Goal: Task Accomplishment & Management: Use online tool/utility

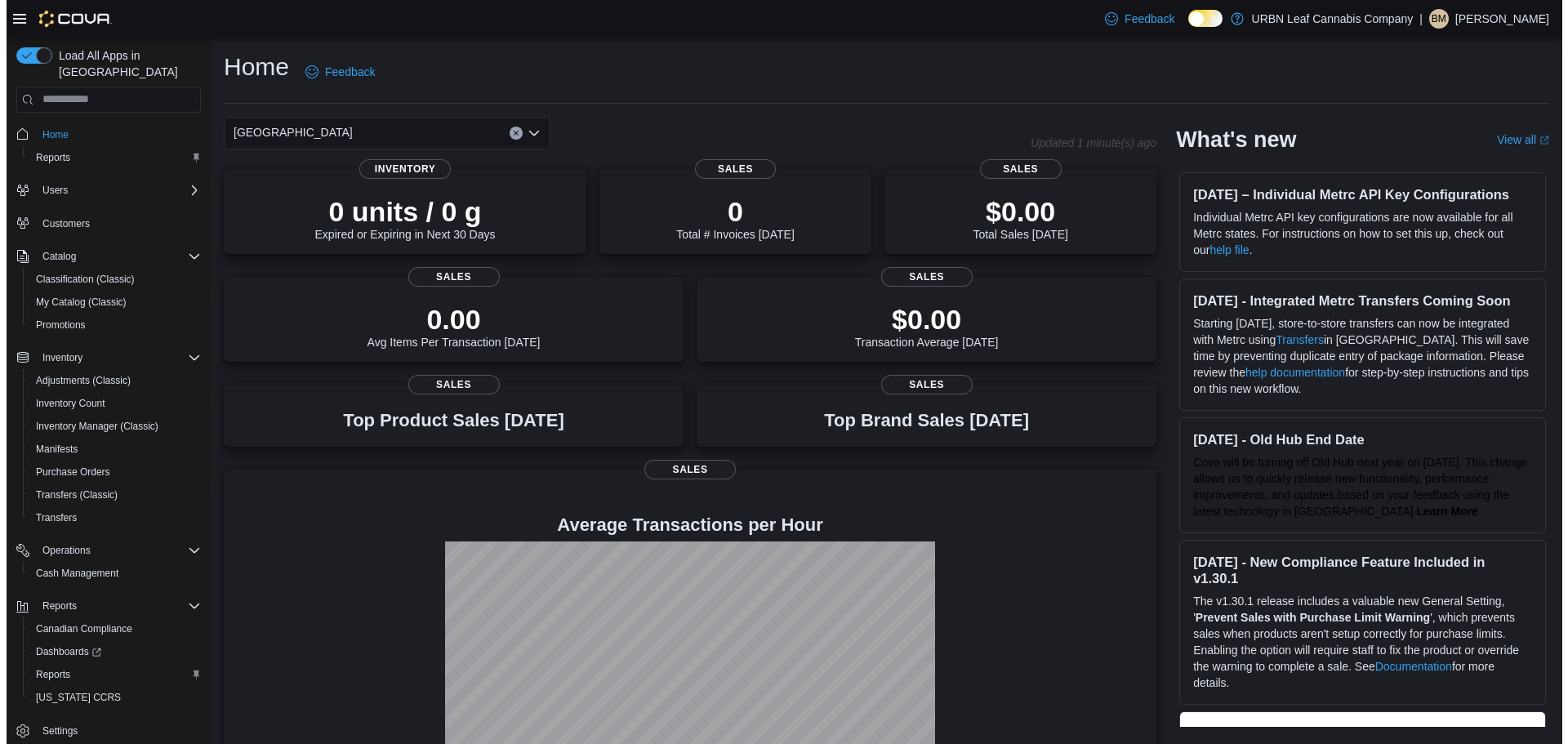
scroll to position [8, 0]
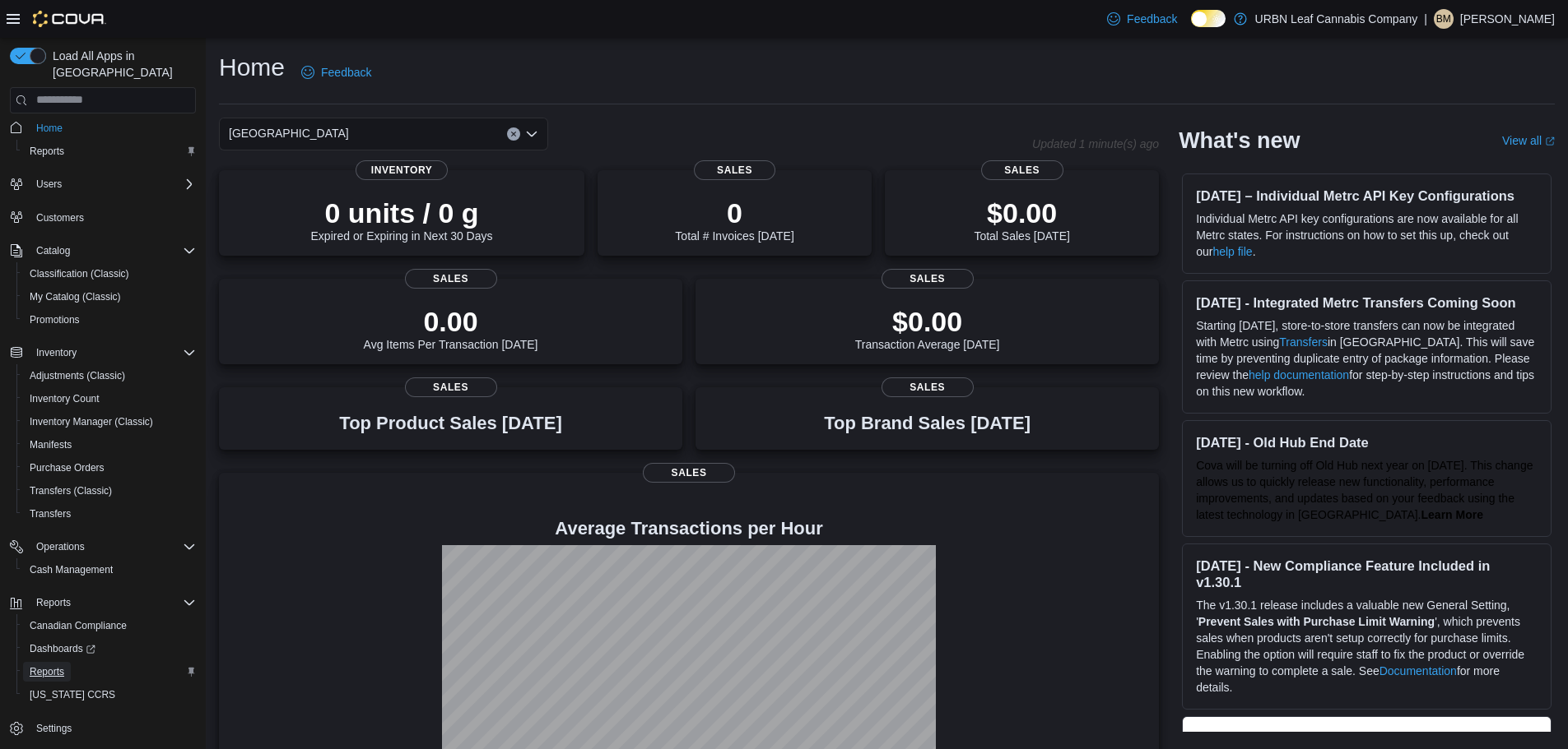
click at [32, 665] on span "Reports" at bounding box center [47, 671] width 34 height 13
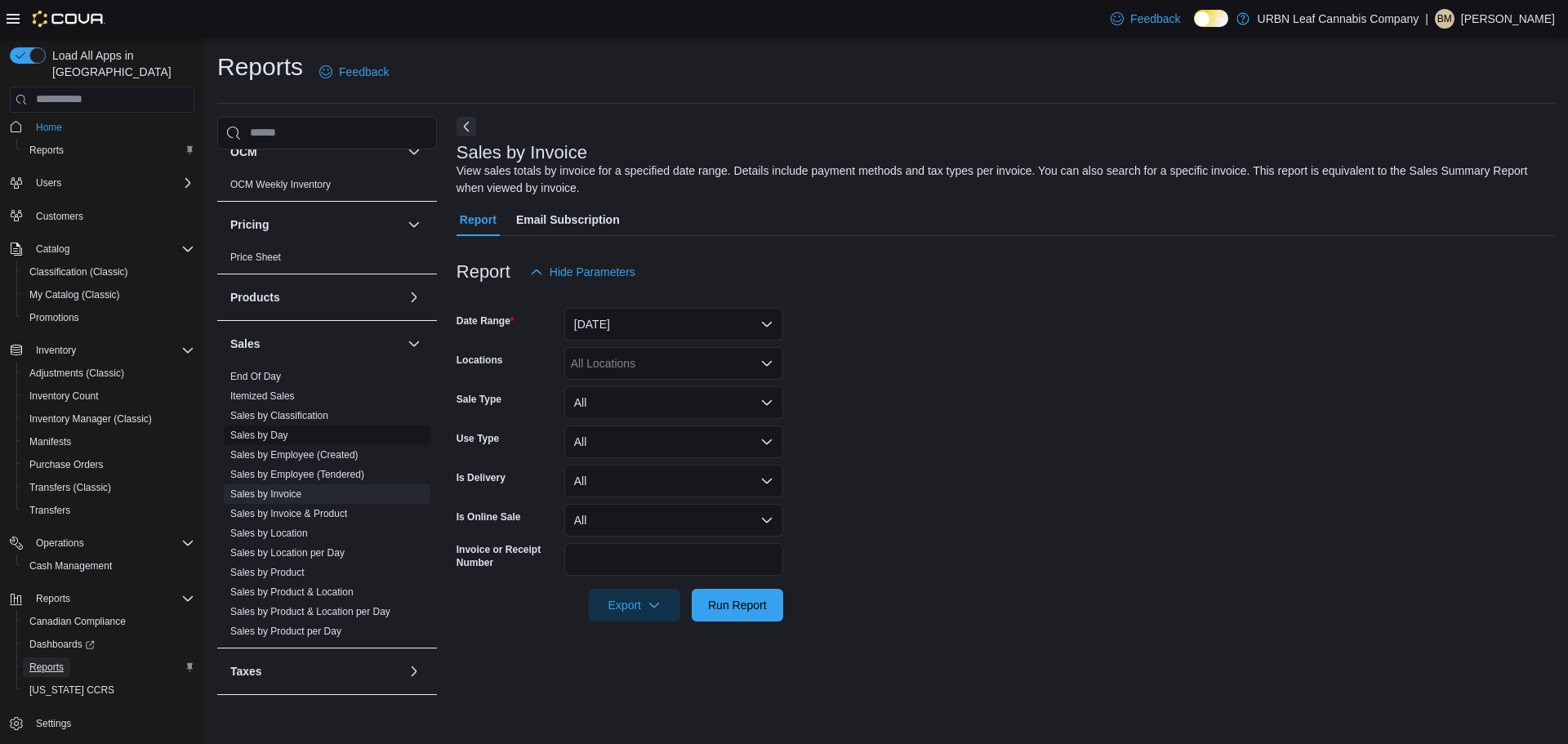
scroll to position [900, 0]
click at [264, 376] on link "End Of Day" at bounding box center [256, 372] width 51 height 11
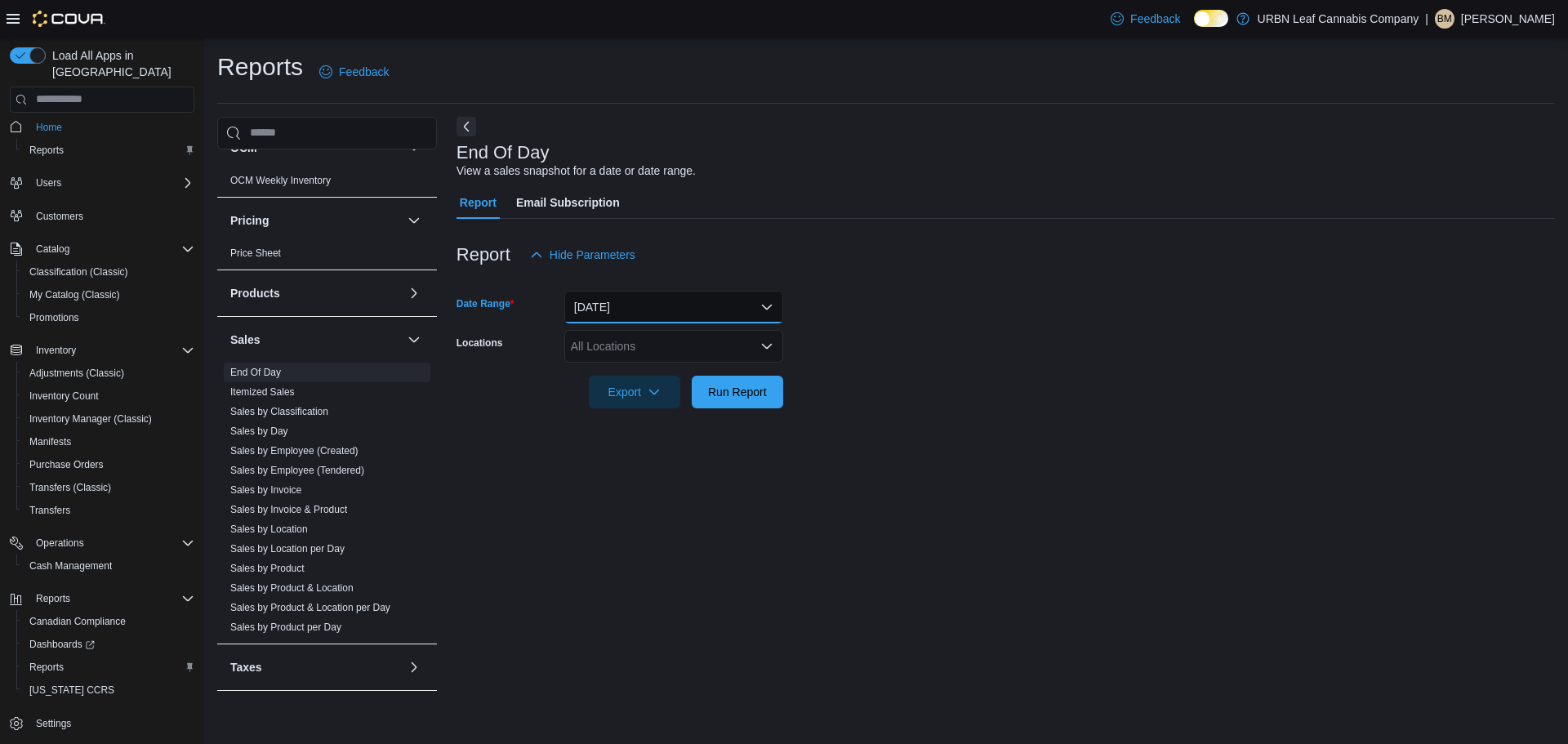
click at [615, 320] on button "Today" at bounding box center [673, 307] width 219 height 33
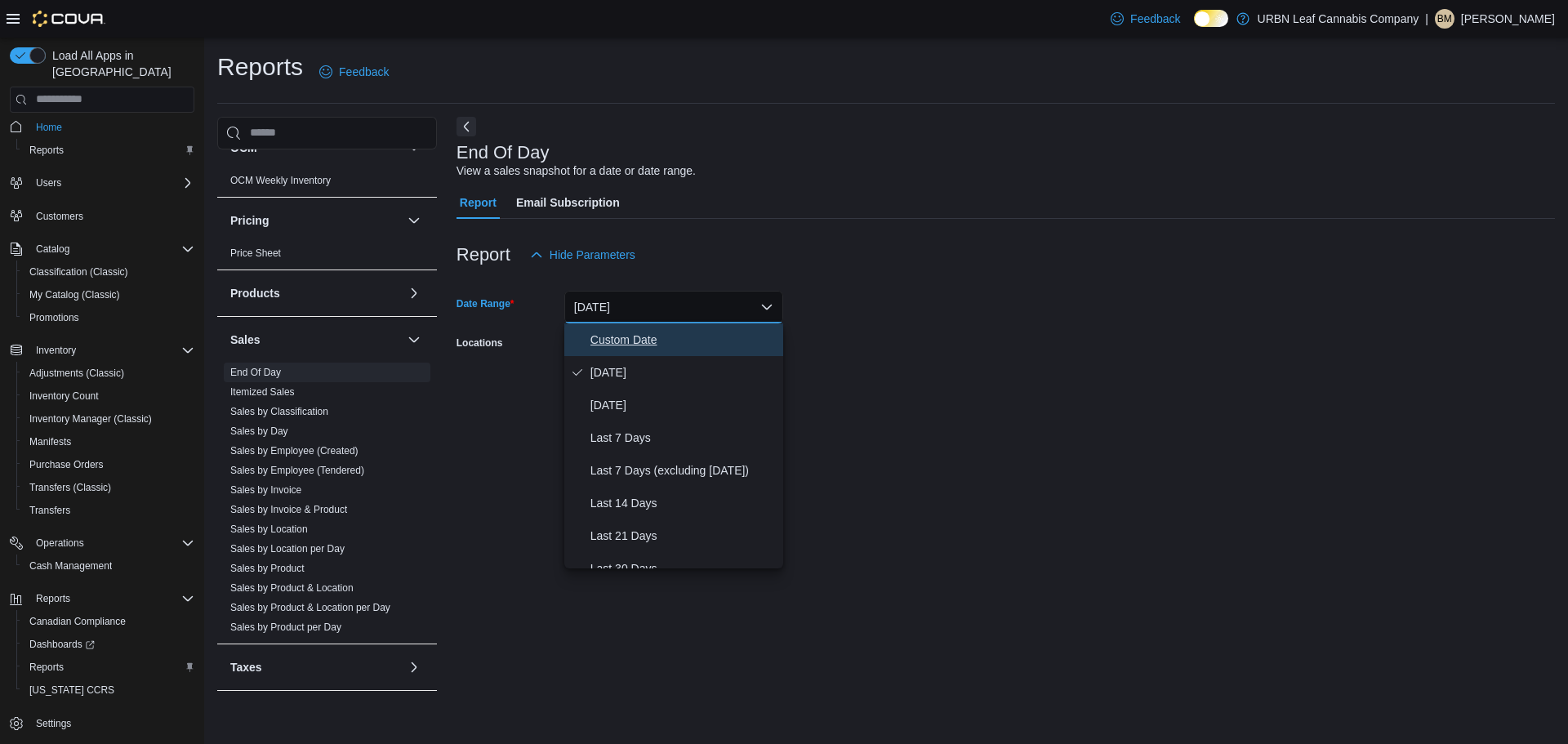
click at [631, 346] on span "Custom Date" at bounding box center [684, 340] width 186 height 19
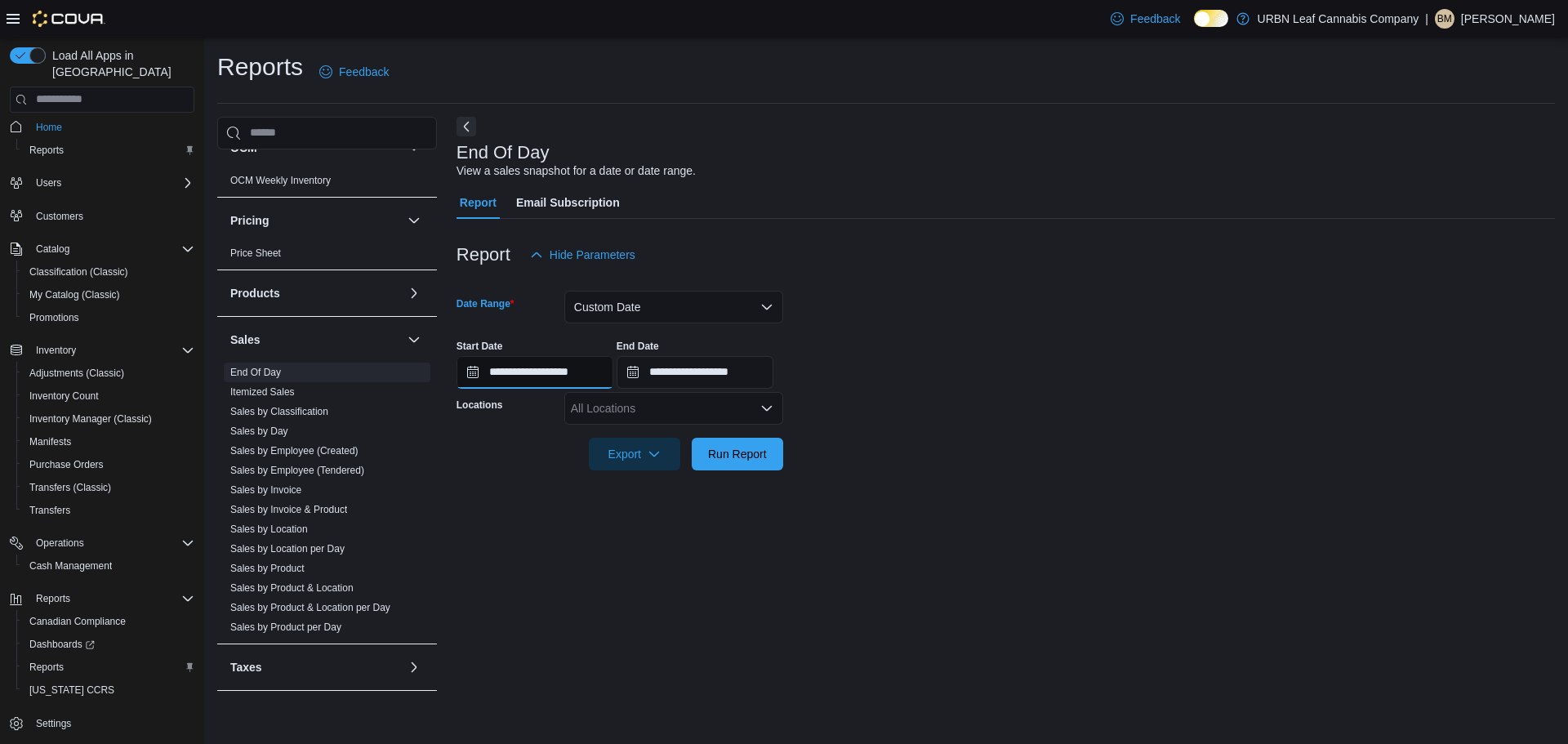
click at [563, 371] on input "**********" at bounding box center [535, 372] width 157 height 33
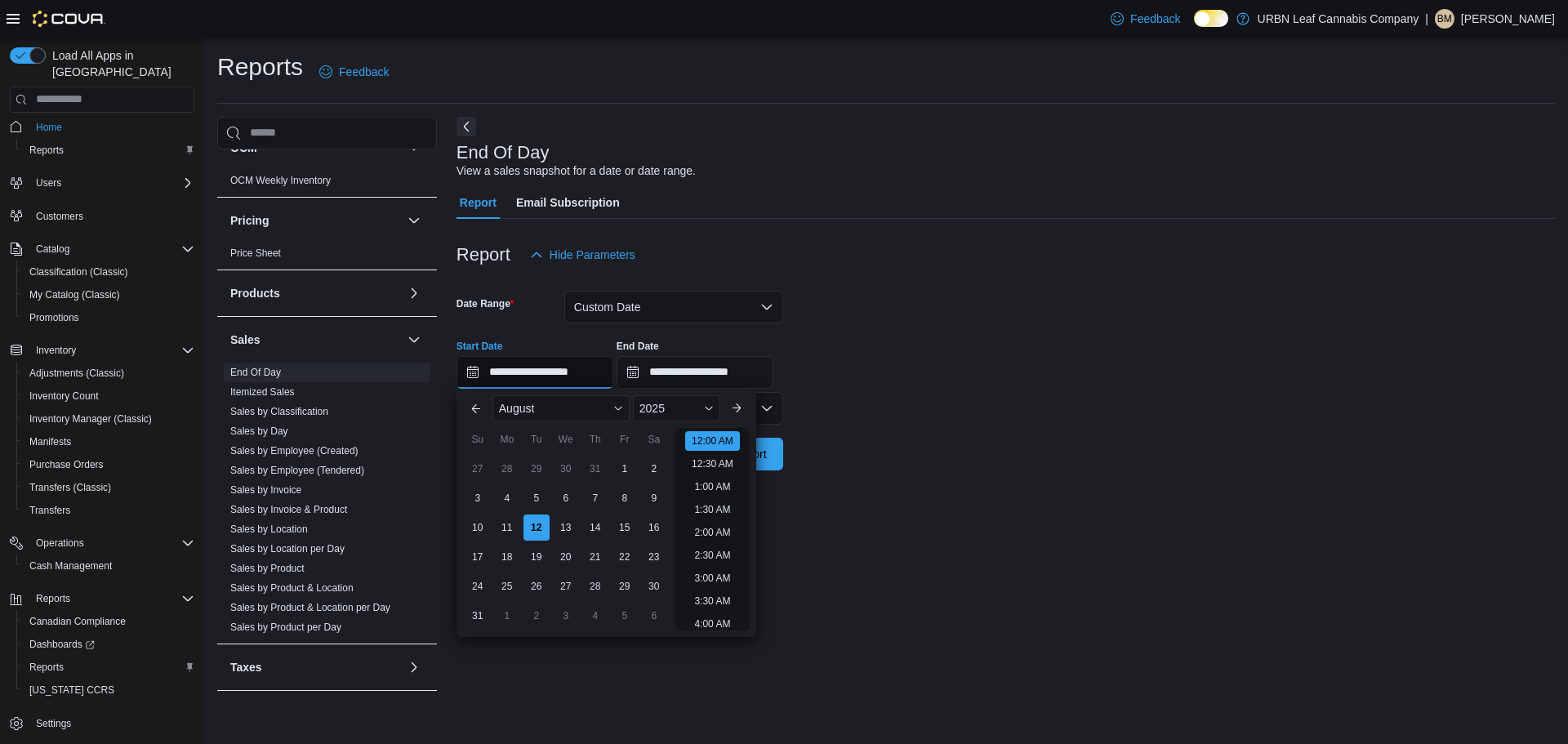
scroll to position [51, 0]
drag, startPoint x: 534, startPoint y: 503, endPoint x: 564, endPoint y: 485, distance: 35.0
click at [534, 503] on div "5" at bounding box center [536, 498] width 26 height 26
type input "**********"
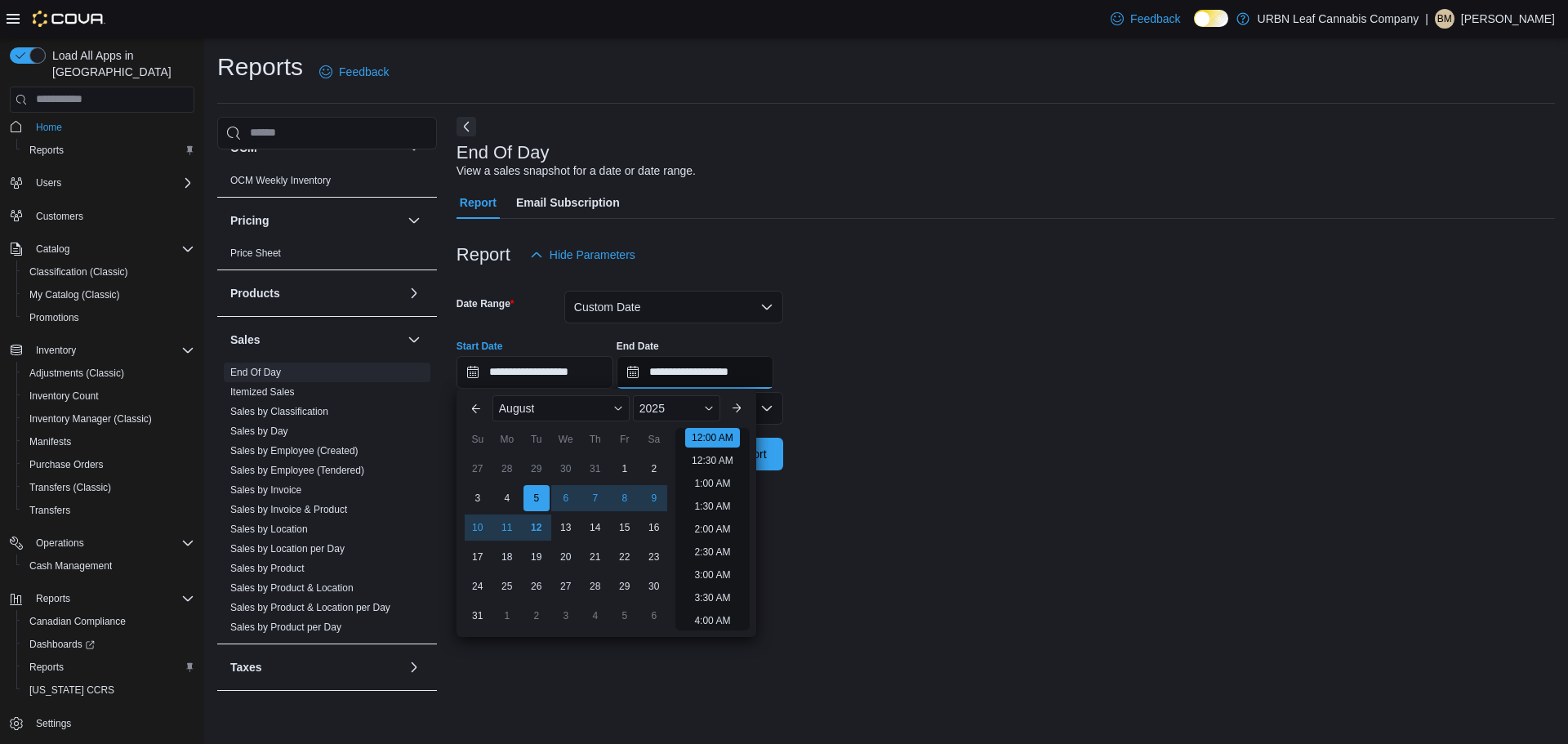
click at [693, 380] on input "**********" at bounding box center [695, 372] width 157 height 33
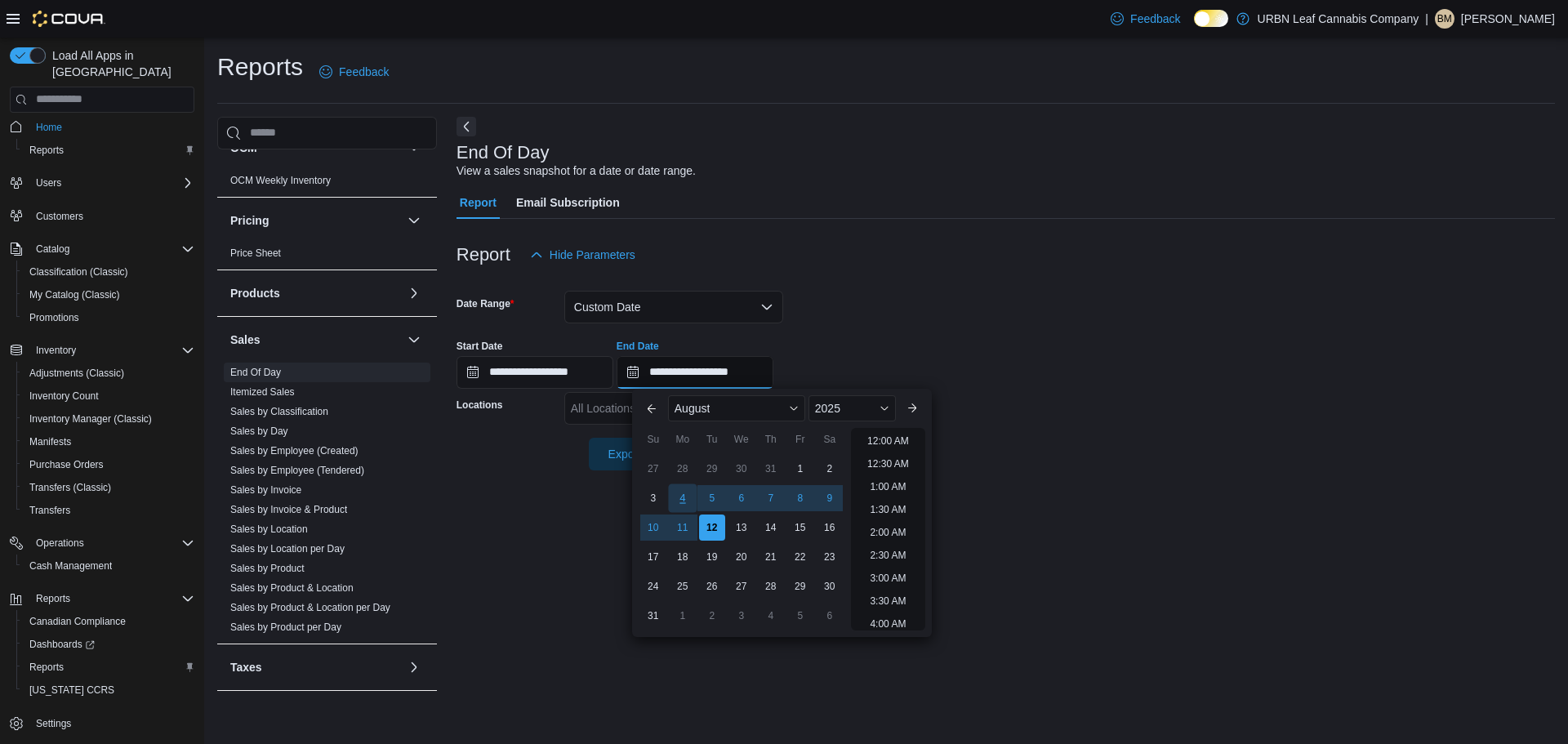
scroll to position [899, 0]
click at [684, 524] on div "11" at bounding box center [683, 527] width 29 height 29
type input "**********"
click at [867, 354] on div "**********" at bounding box center [1006, 358] width 1099 height 62
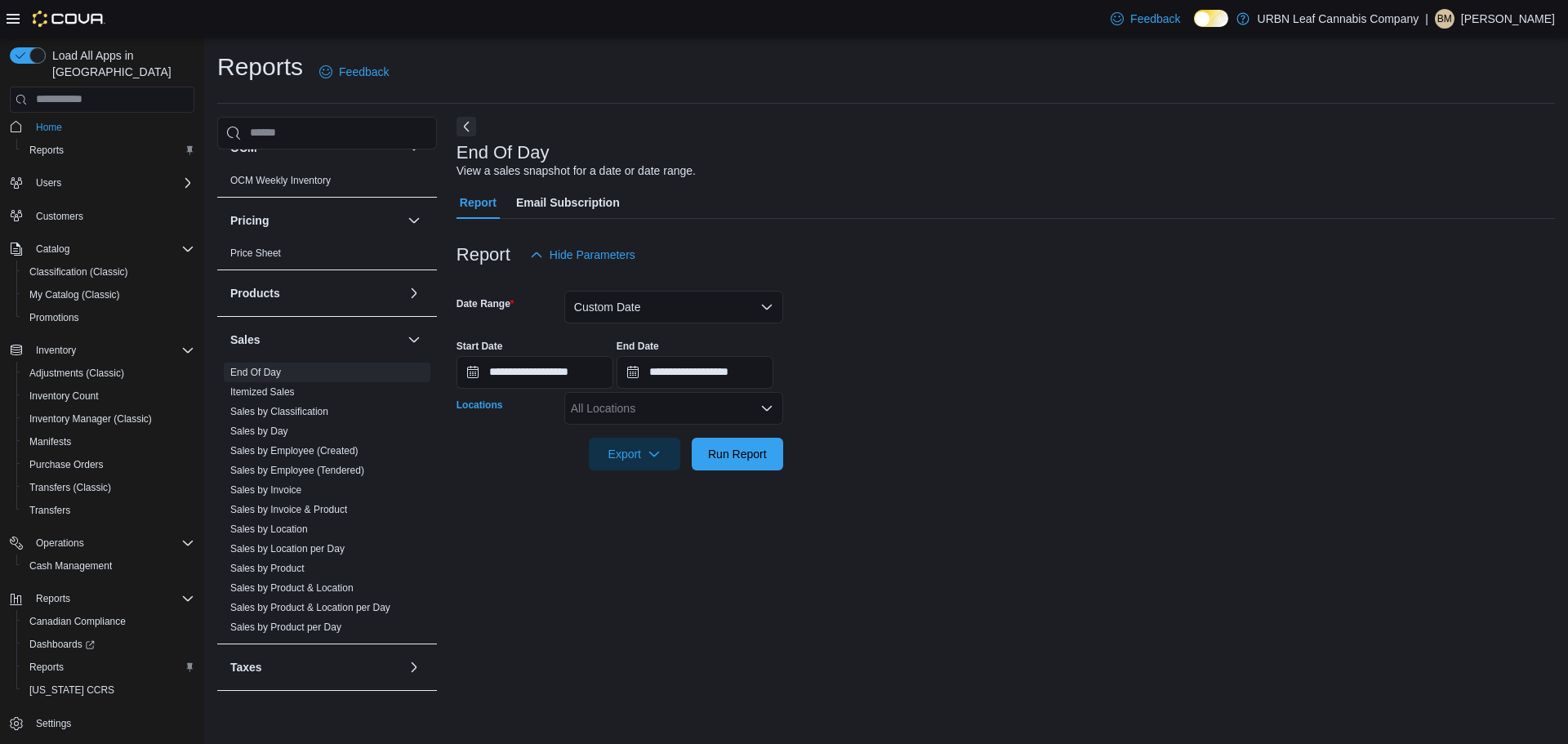
click at [703, 410] on div "All Locations" at bounding box center [673, 408] width 219 height 33
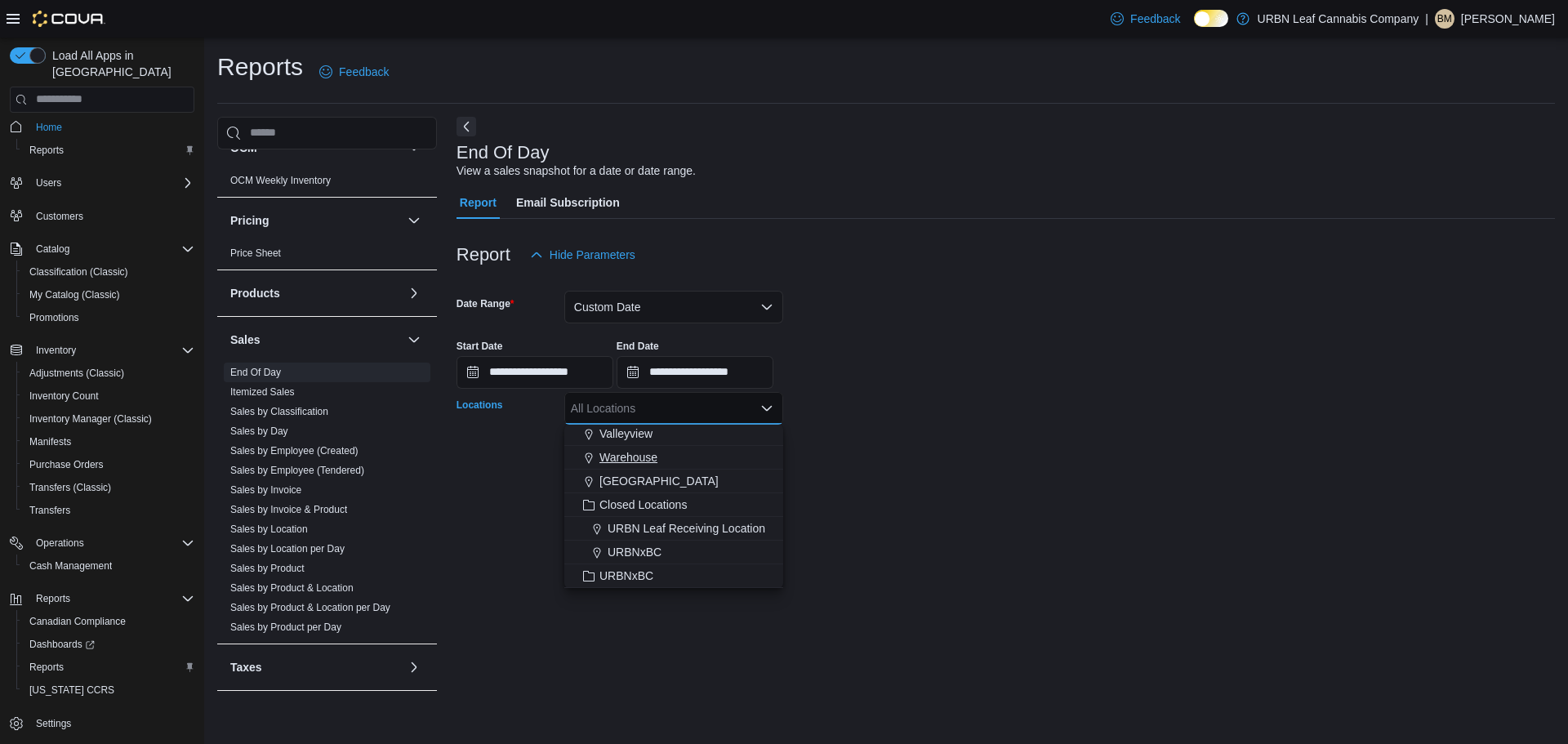
click at [625, 482] on span "Wembley" at bounding box center [659, 480] width 119 height 16
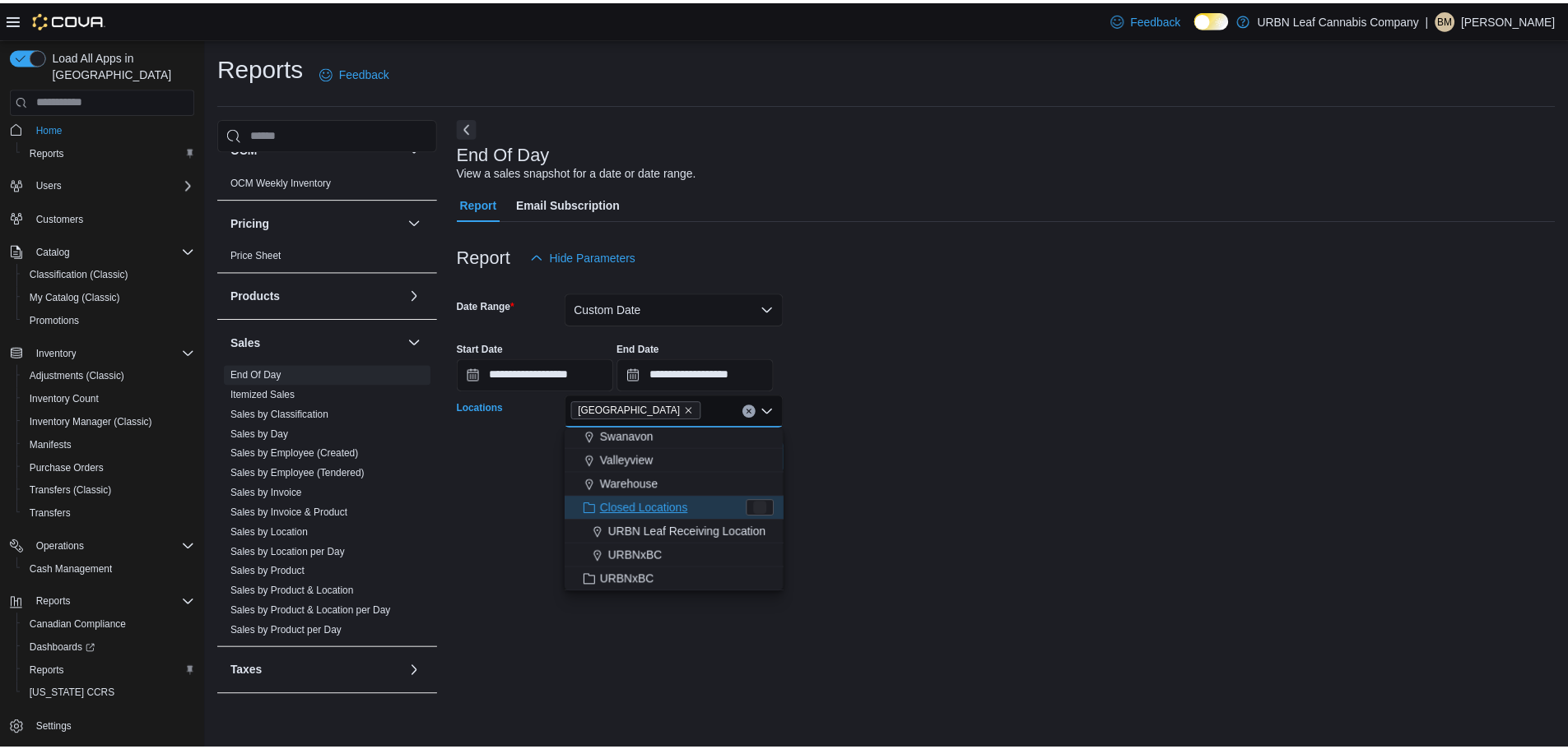
scroll to position [122, 0]
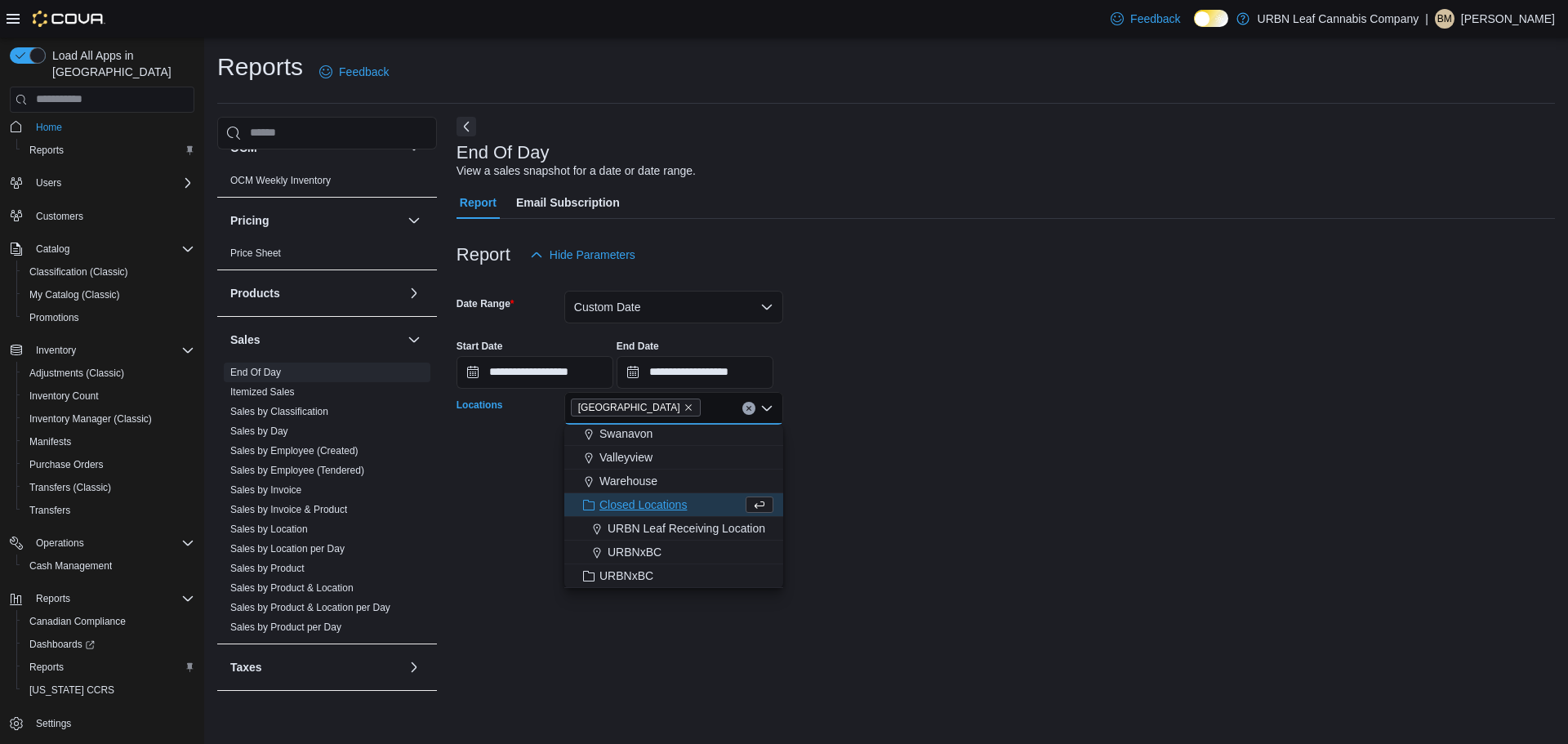
drag, startPoint x: 926, startPoint y: 435, endPoint x: 861, endPoint y: 447, distance: 66.1
click at [924, 435] on div at bounding box center [1006, 430] width 1099 height 13
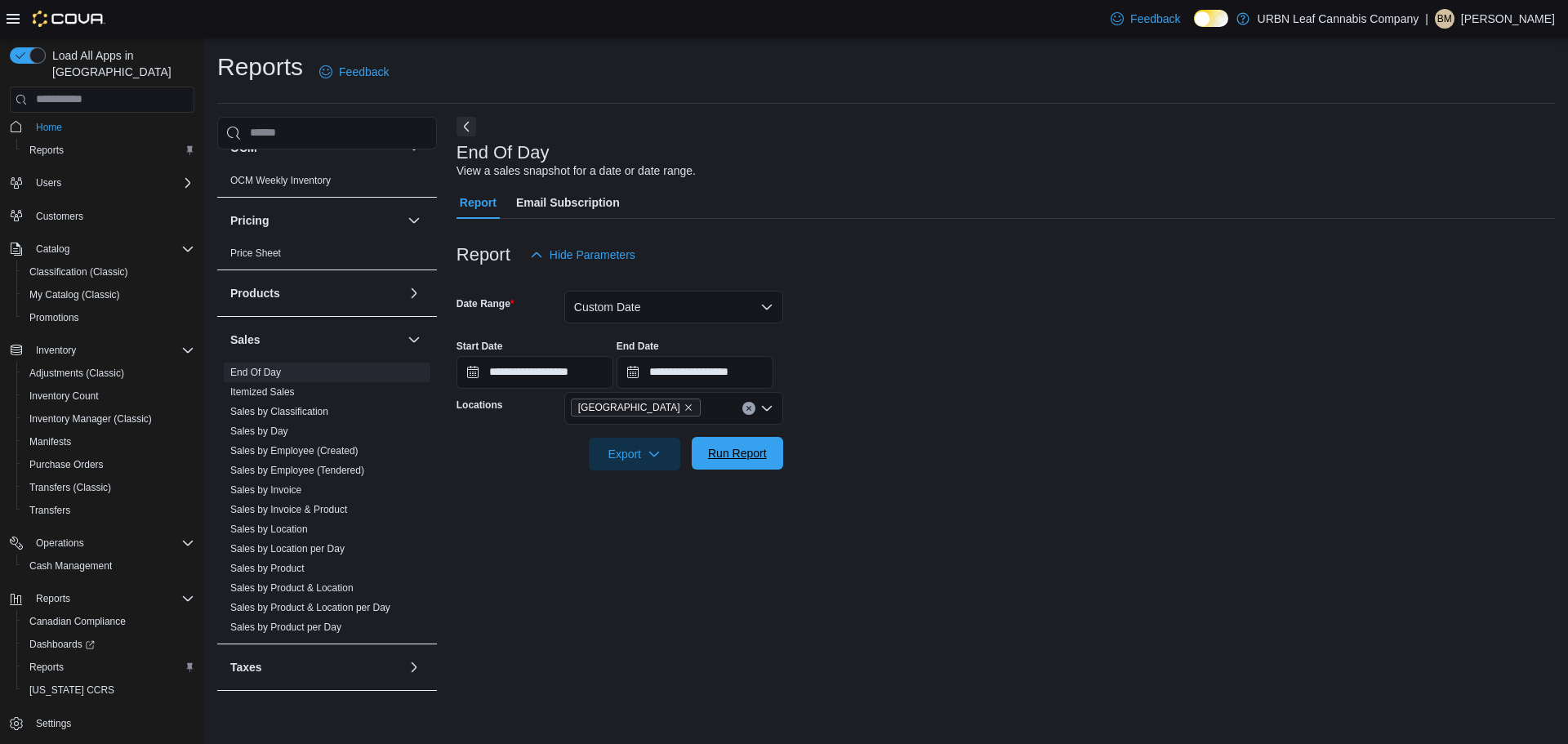
click at [729, 452] on span "Run Report" at bounding box center [737, 453] width 58 height 16
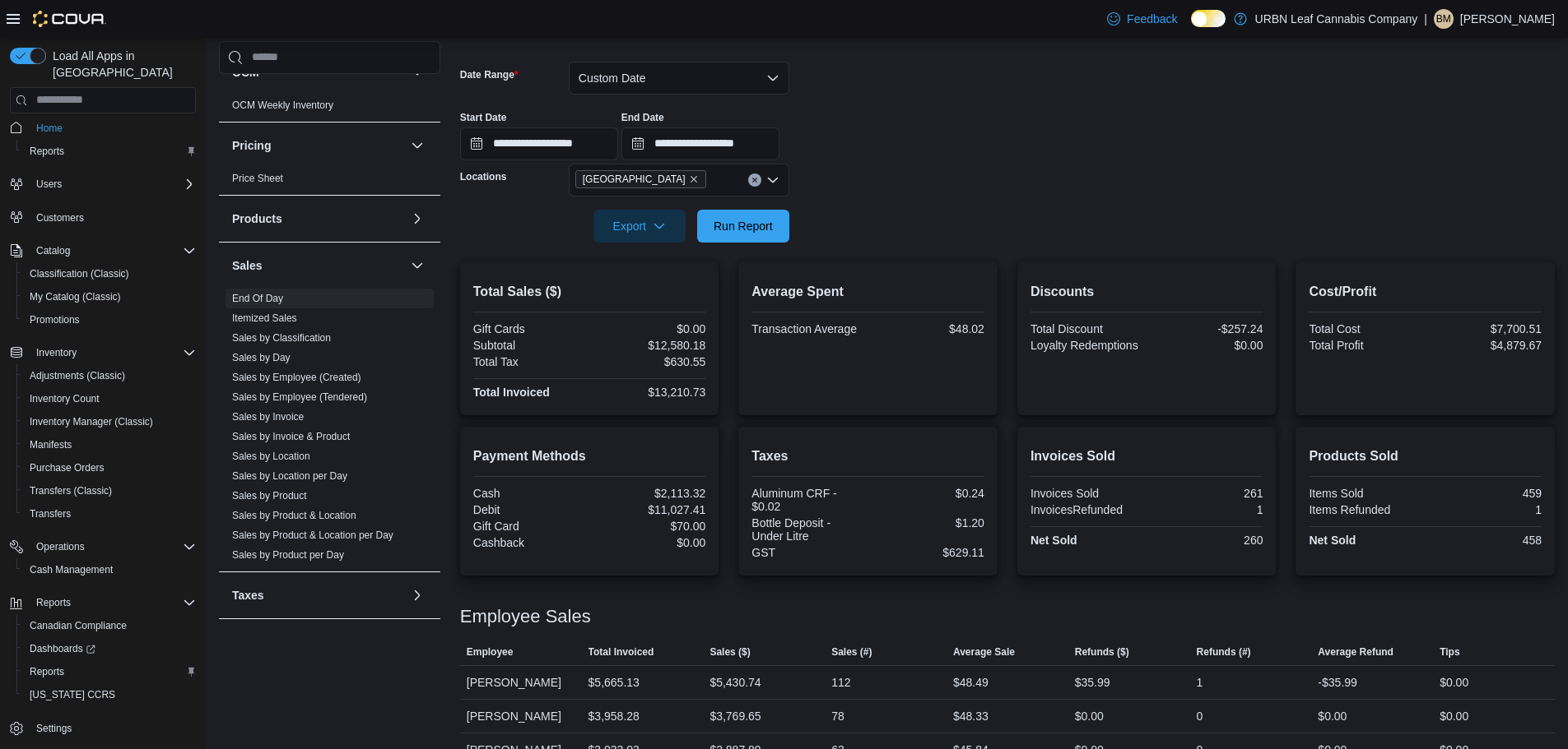
scroll to position [131, 0]
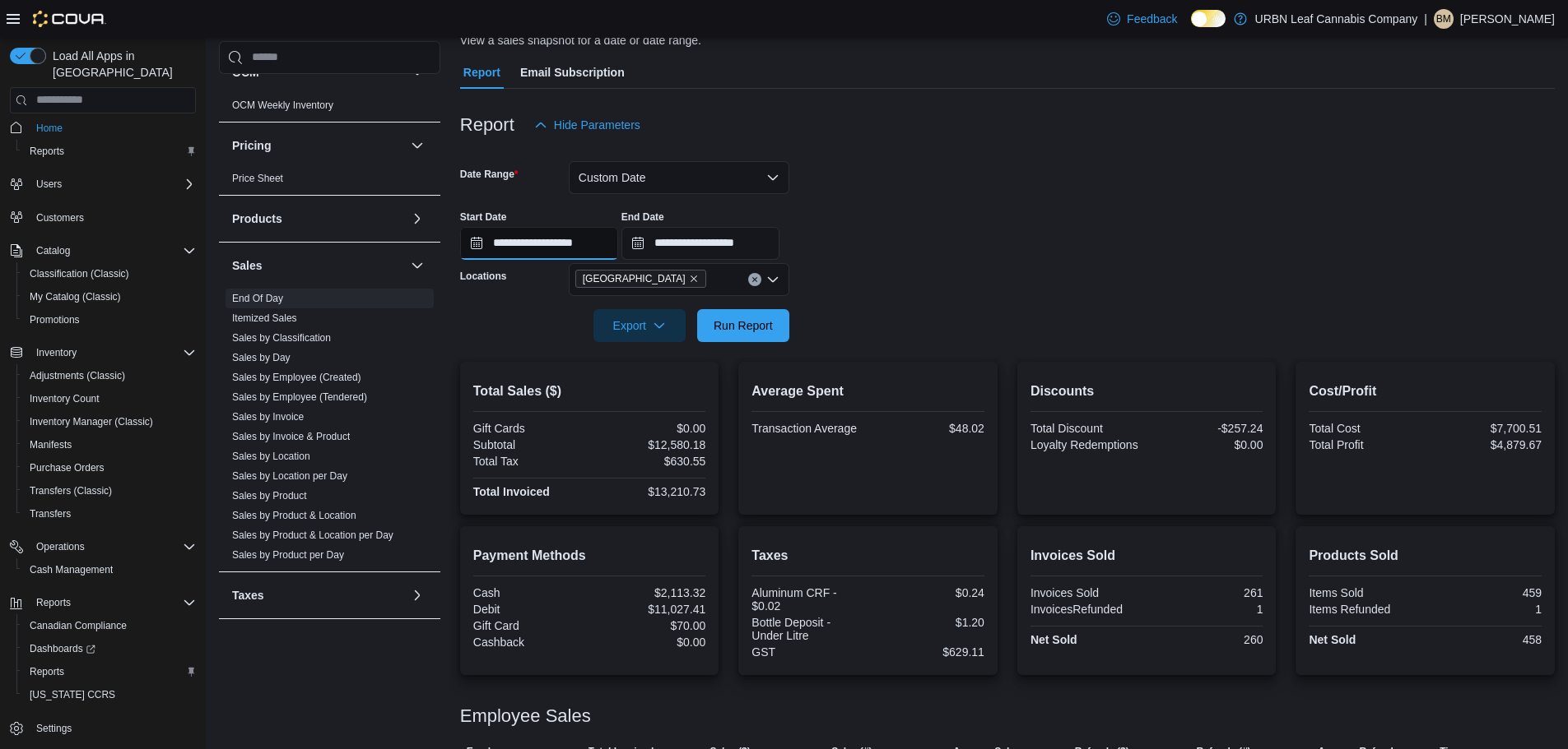
click at [558, 232] on input "**********" at bounding box center [539, 243] width 158 height 33
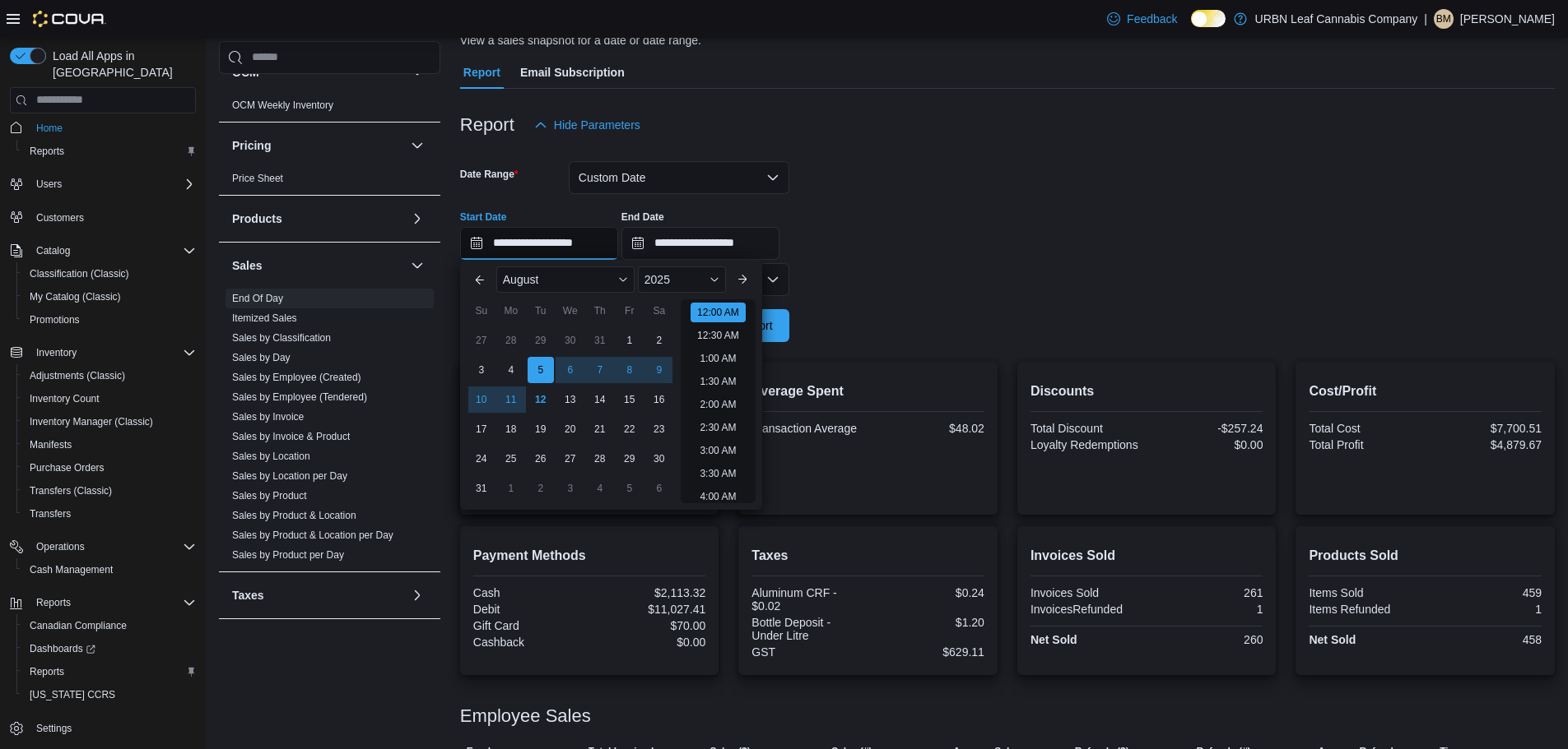
scroll to position [51, 0]
click at [636, 344] on div "1" at bounding box center [629, 340] width 29 height 29
click at [635, 357] on div "8" at bounding box center [629, 370] width 29 height 29
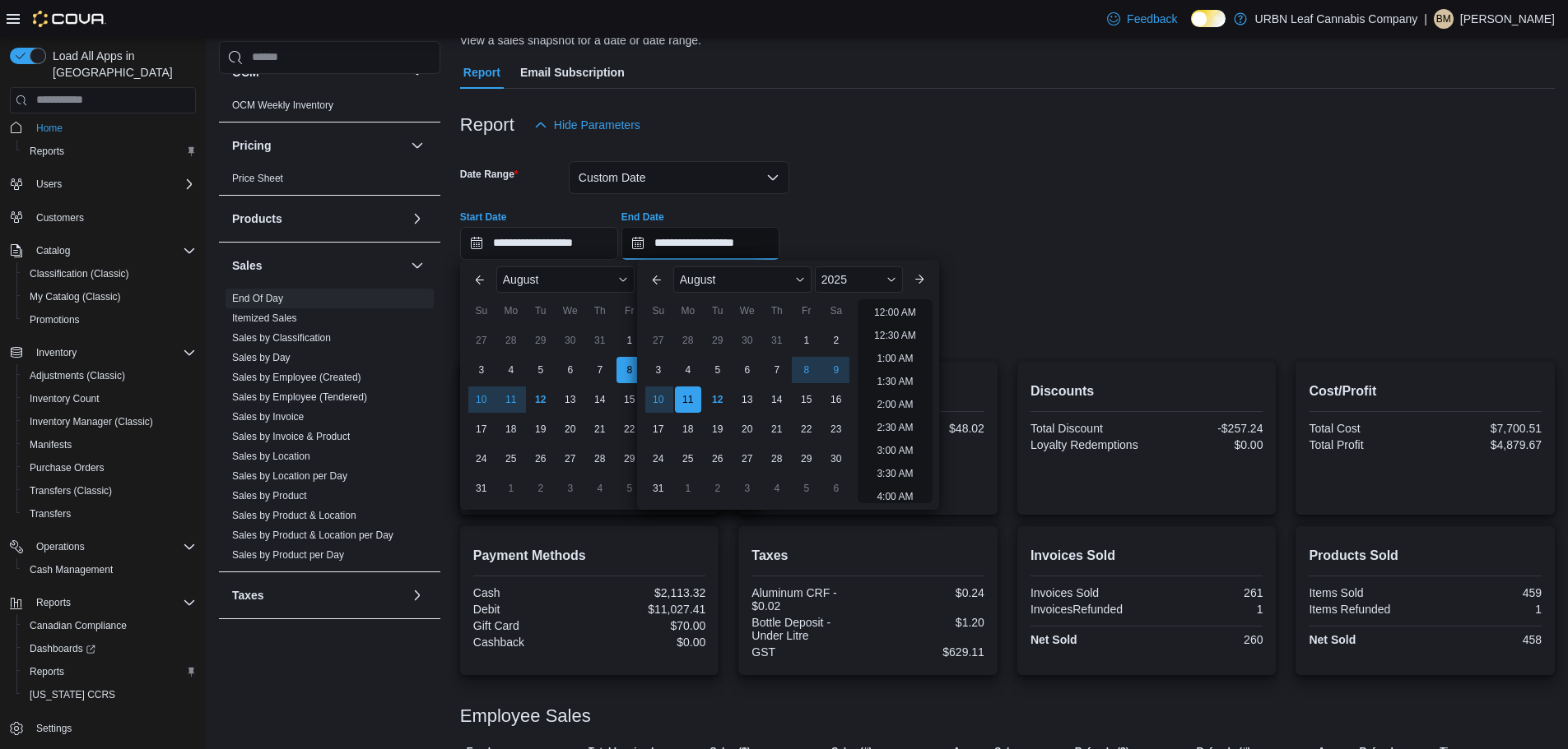
click at [704, 247] on input "**********" at bounding box center [700, 243] width 158 height 33
click at [562, 248] on input "**********" at bounding box center [539, 243] width 158 height 33
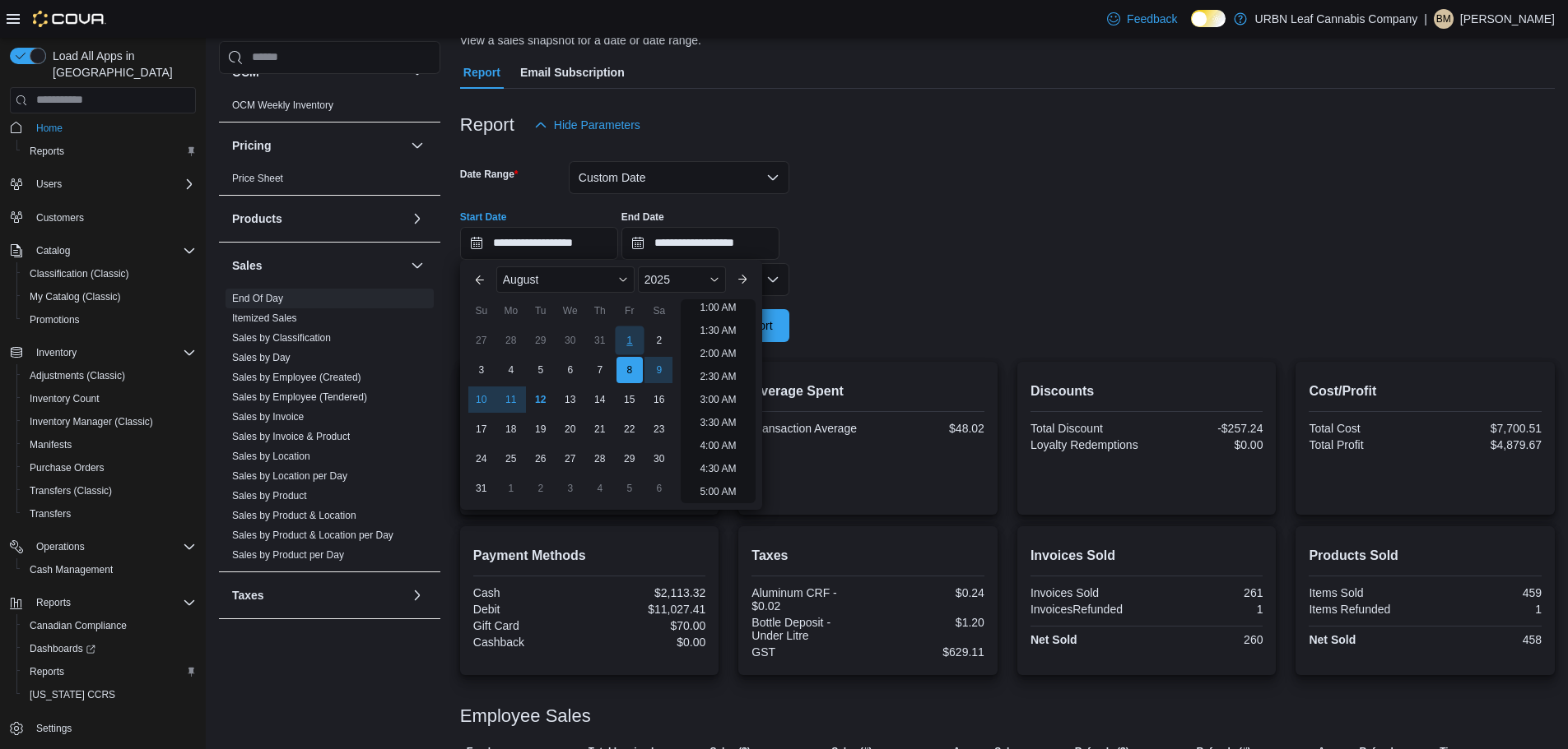
click at [633, 337] on div "1" at bounding box center [629, 340] width 29 height 29
type input "**********"
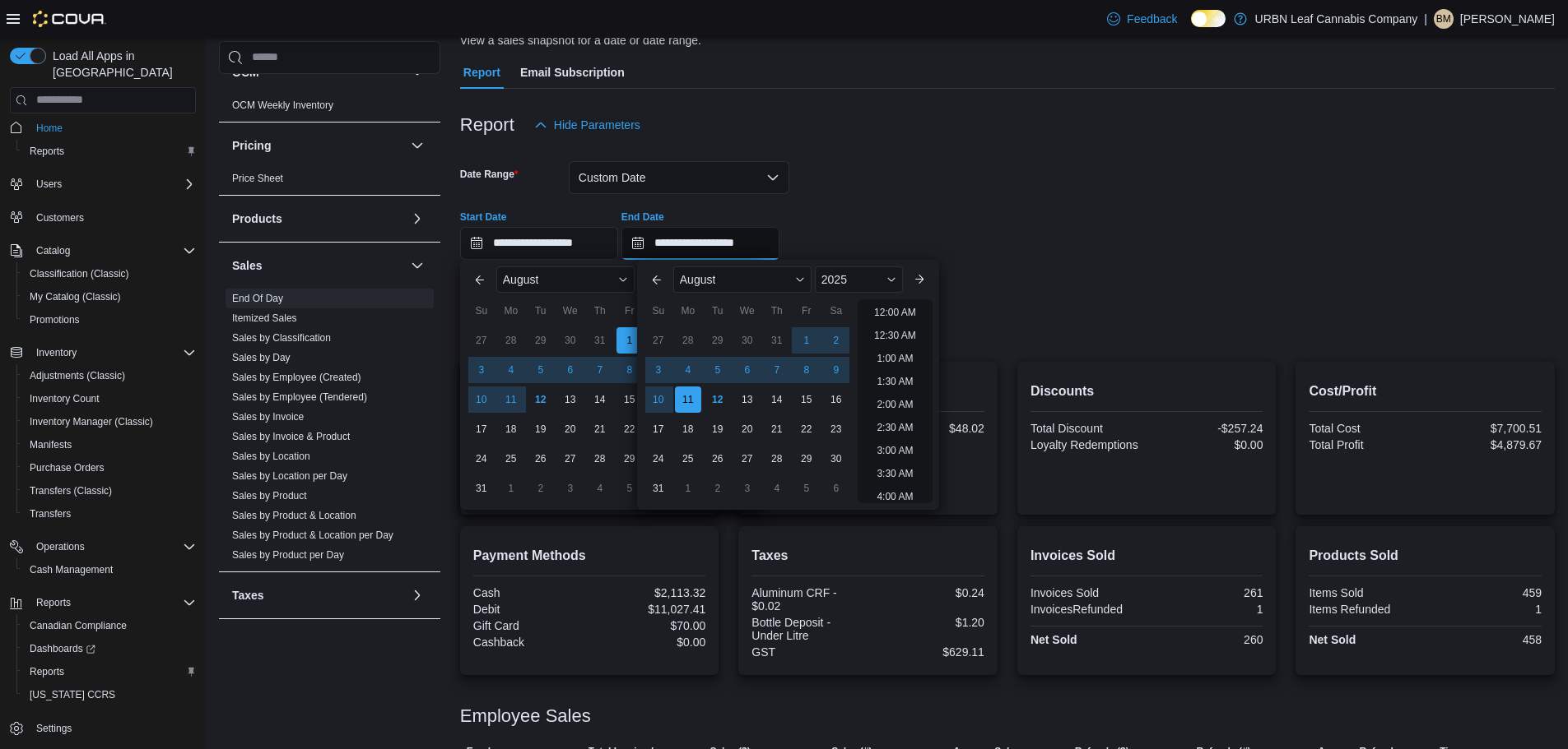
click at [719, 247] on input "**********" at bounding box center [700, 243] width 158 height 33
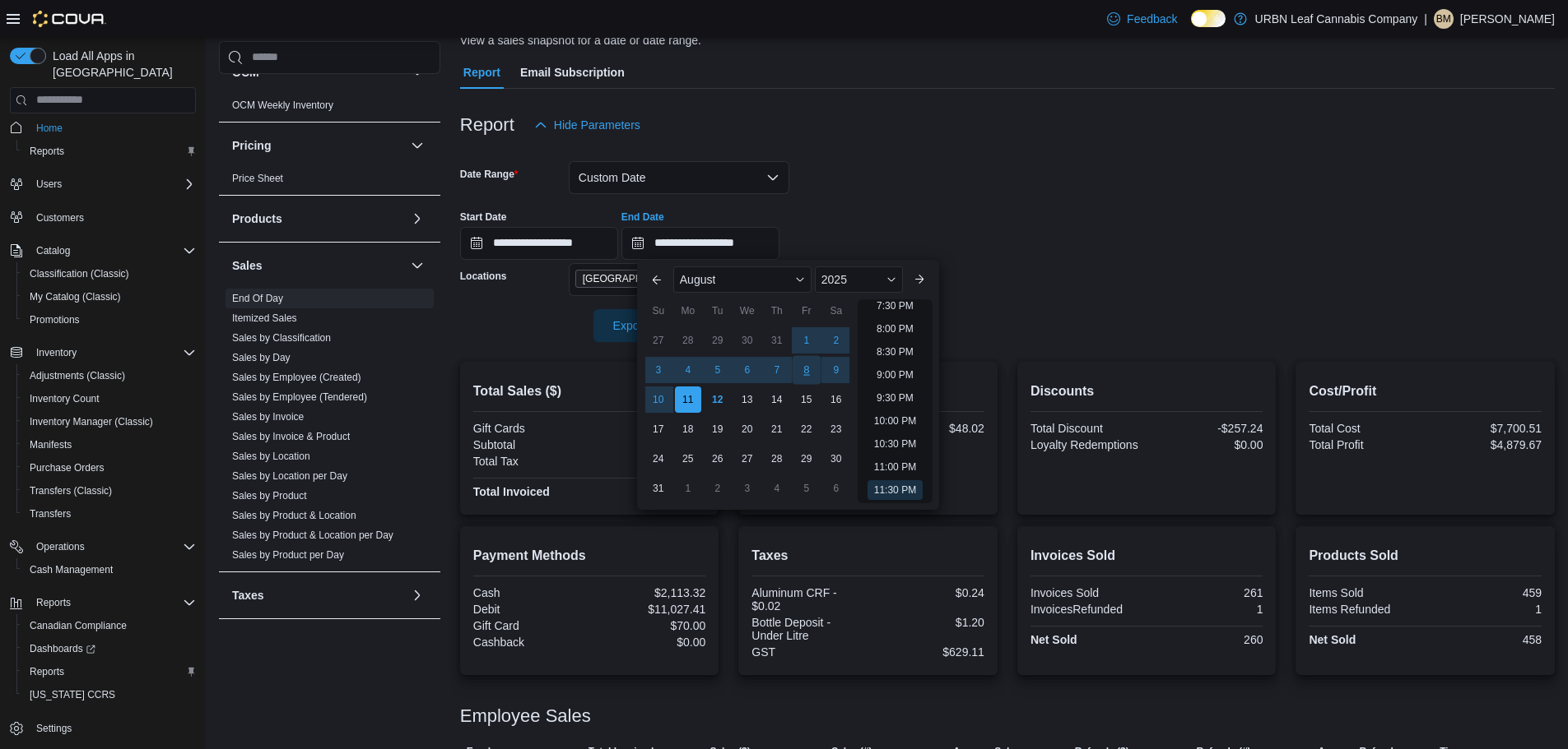
click at [816, 379] on div "8" at bounding box center [807, 370] width 29 height 29
type input "**********"
click at [905, 197] on div "**********" at bounding box center [1007, 228] width 1094 height 62
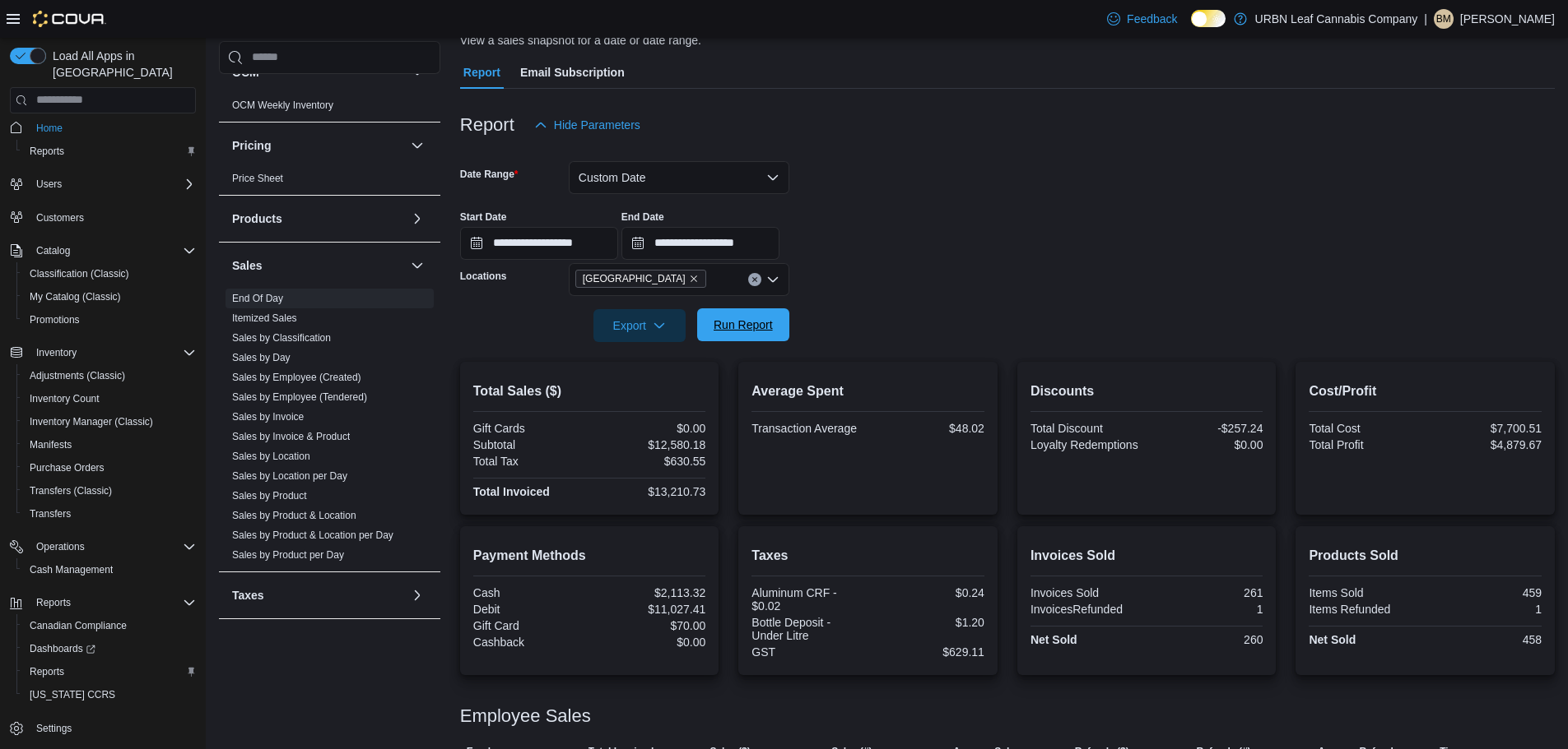
click at [758, 333] on span "Run Report" at bounding box center [743, 325] width 73 height 33
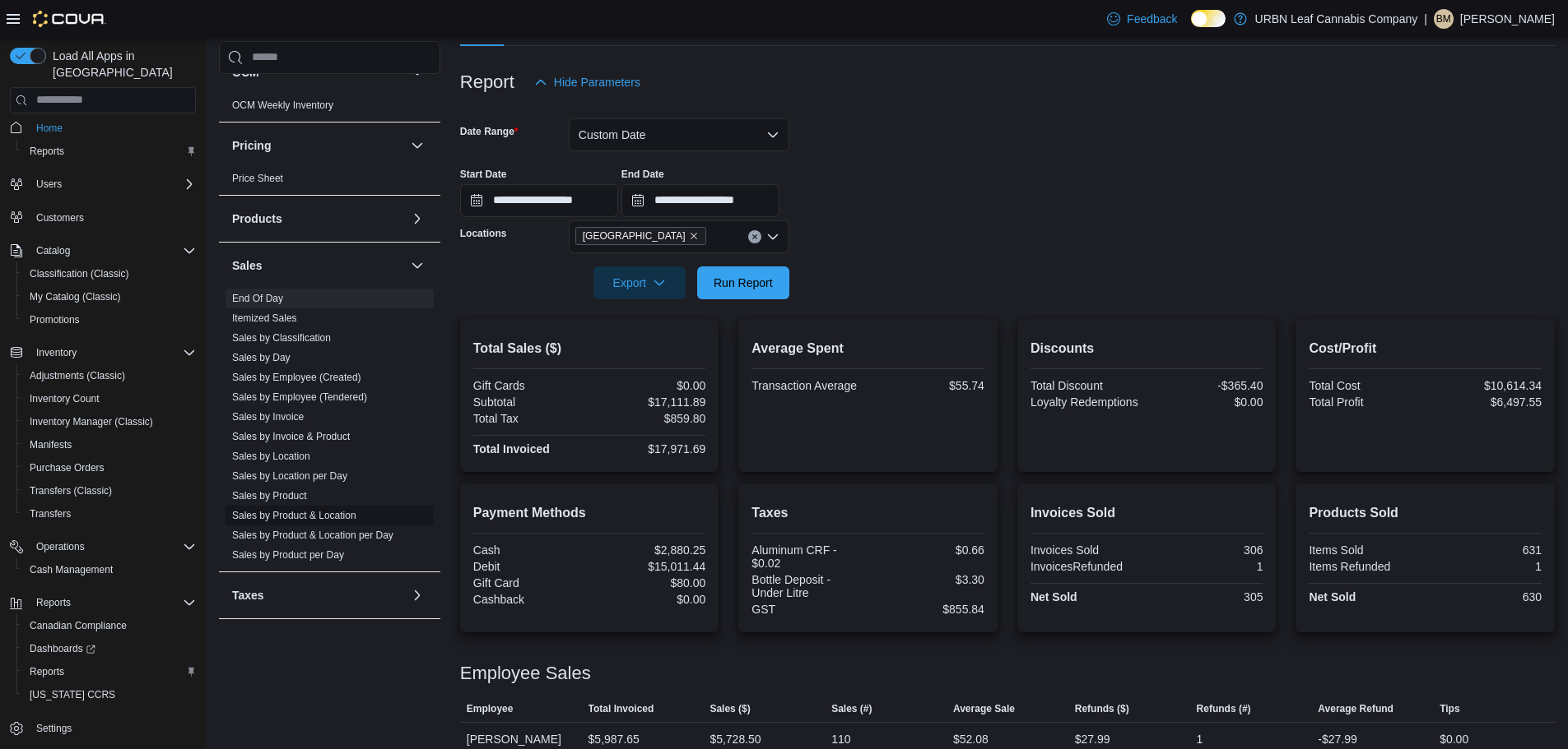
scroll to position [296, 0]
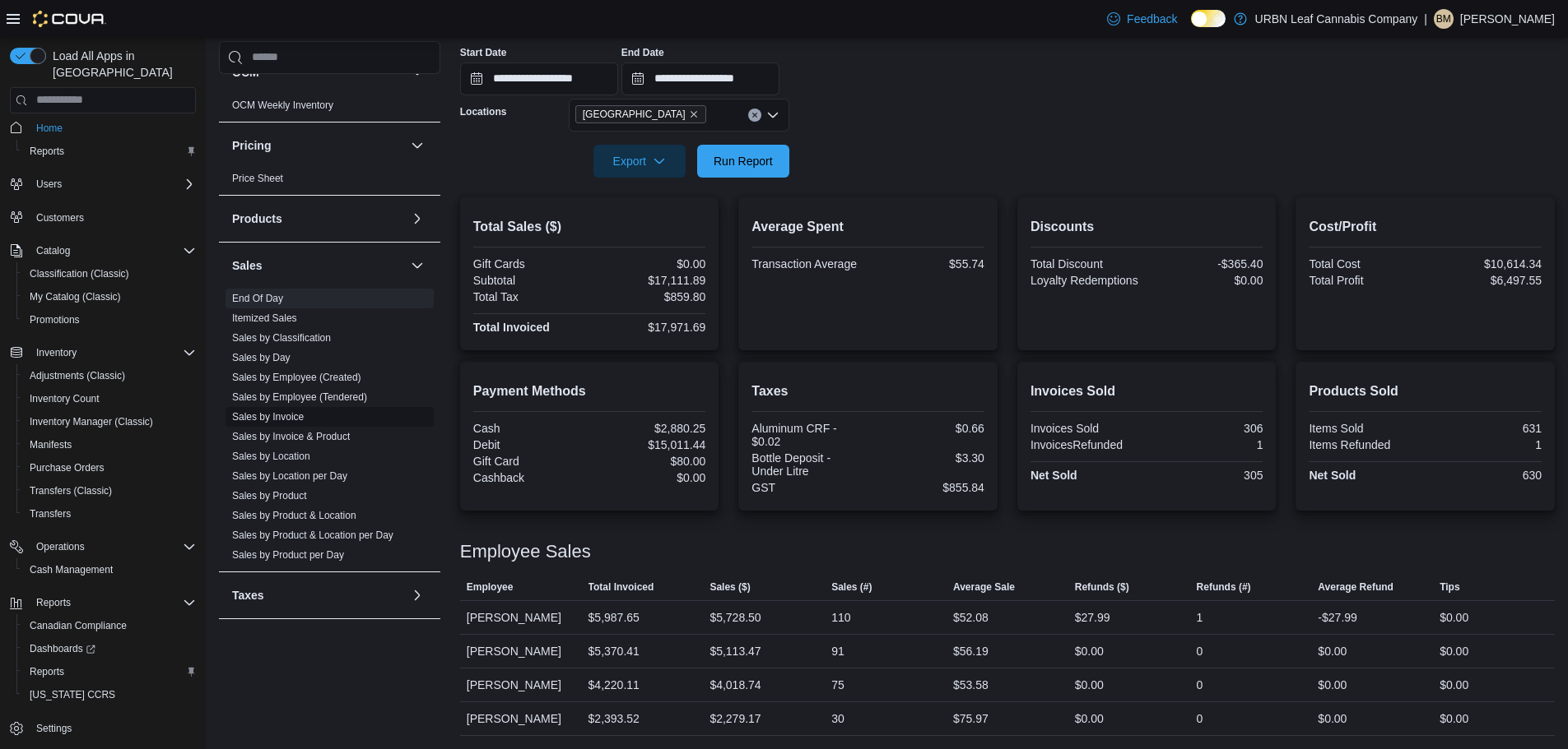
click at [300, 418] on link "Sales by Invoice" at bounding box center [268, 416] width 72 height 11
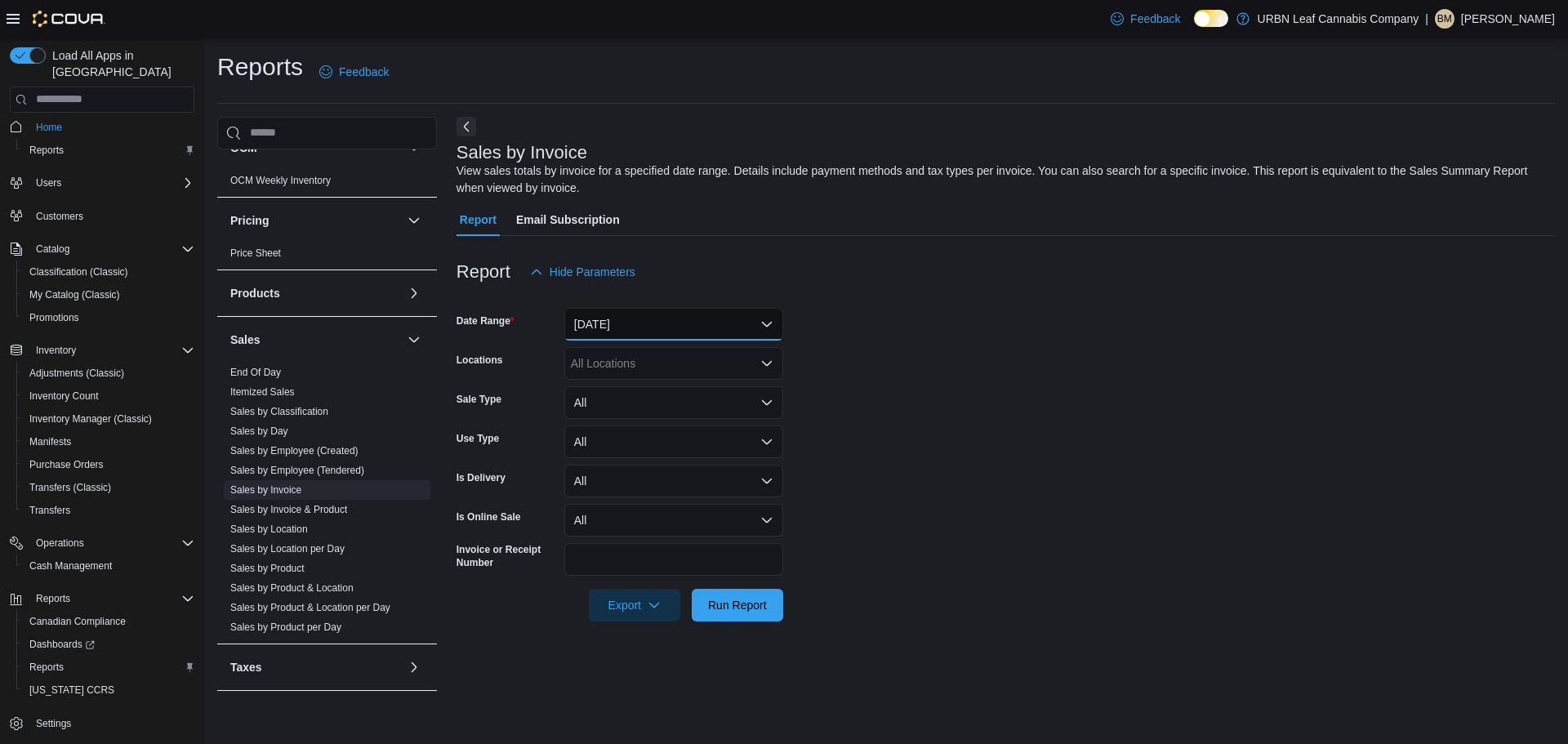
click at [666, 336] on button "Yesterday" at bounding box center [673, 324] width 219 height 33
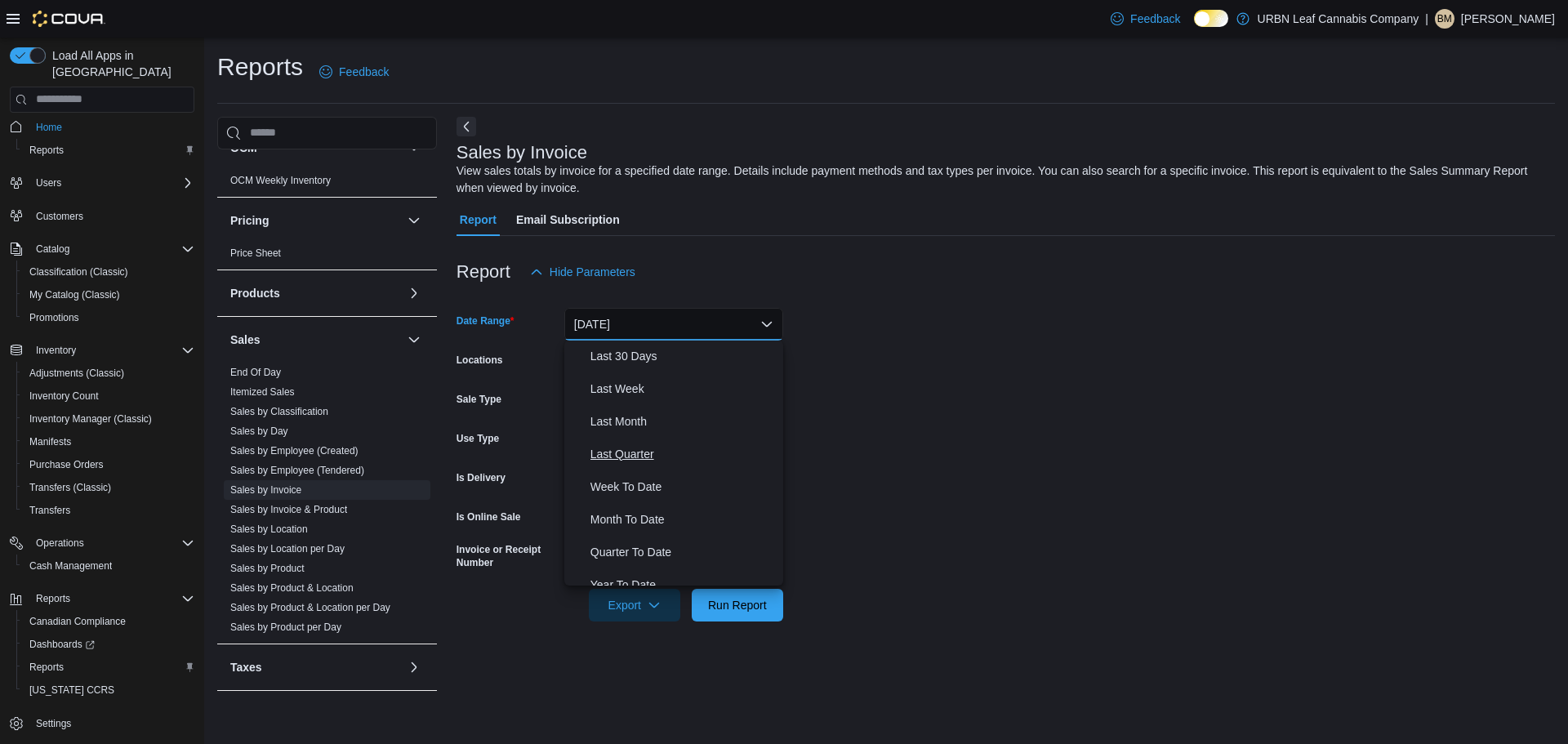
scroll to position [245, 0]
click at [626, 497] on span "Month To Date" at bounding box center [684, 503] width 186 height 19
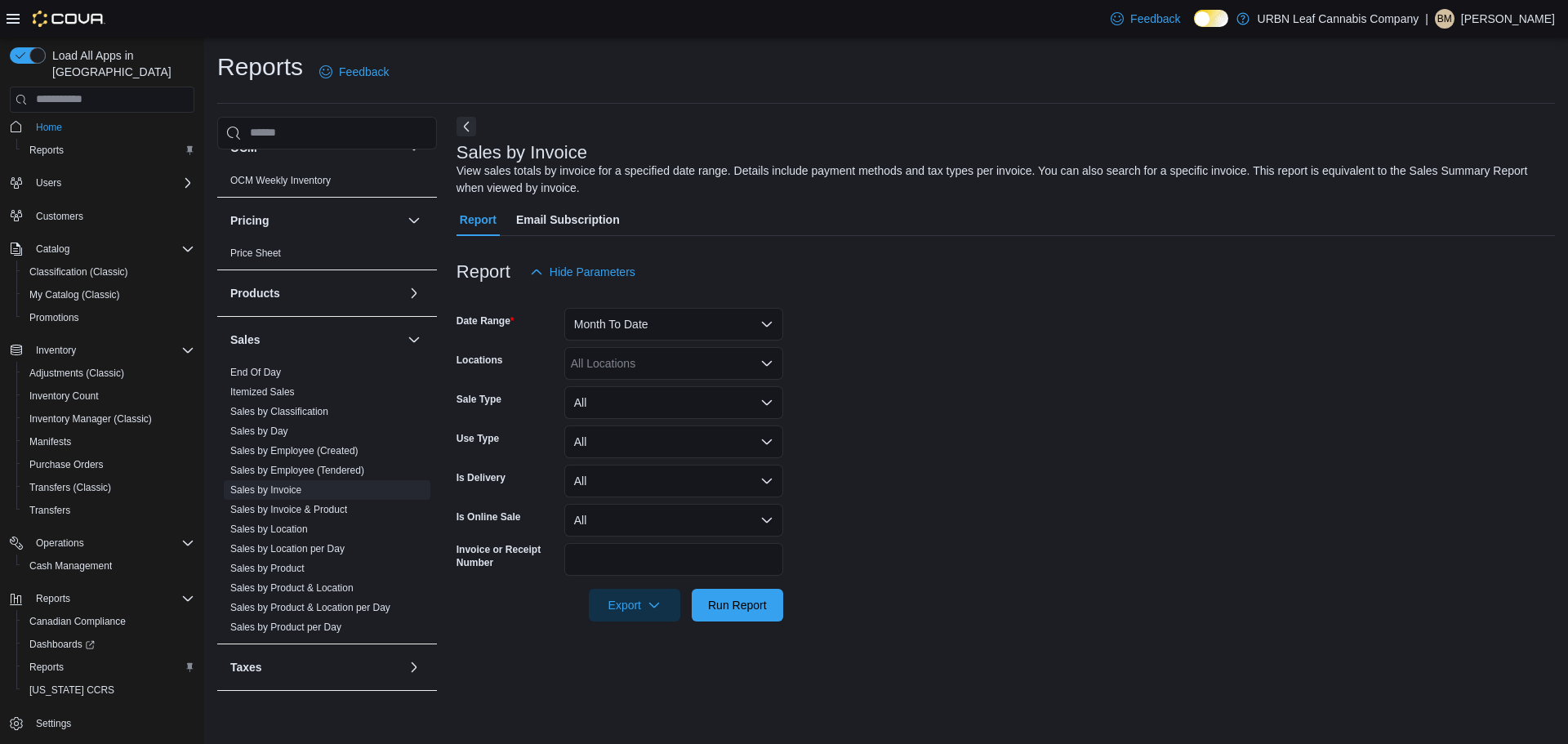
click at [945, 424] on form "Date Range Month To Date Locations All Locations Sale Type All Use Type All Is …" at bounding box center [1006, 454] width 1099 height 333
click at [649, 375] on div "All Locations" at bounding box center [673, 364] width 219 height 33
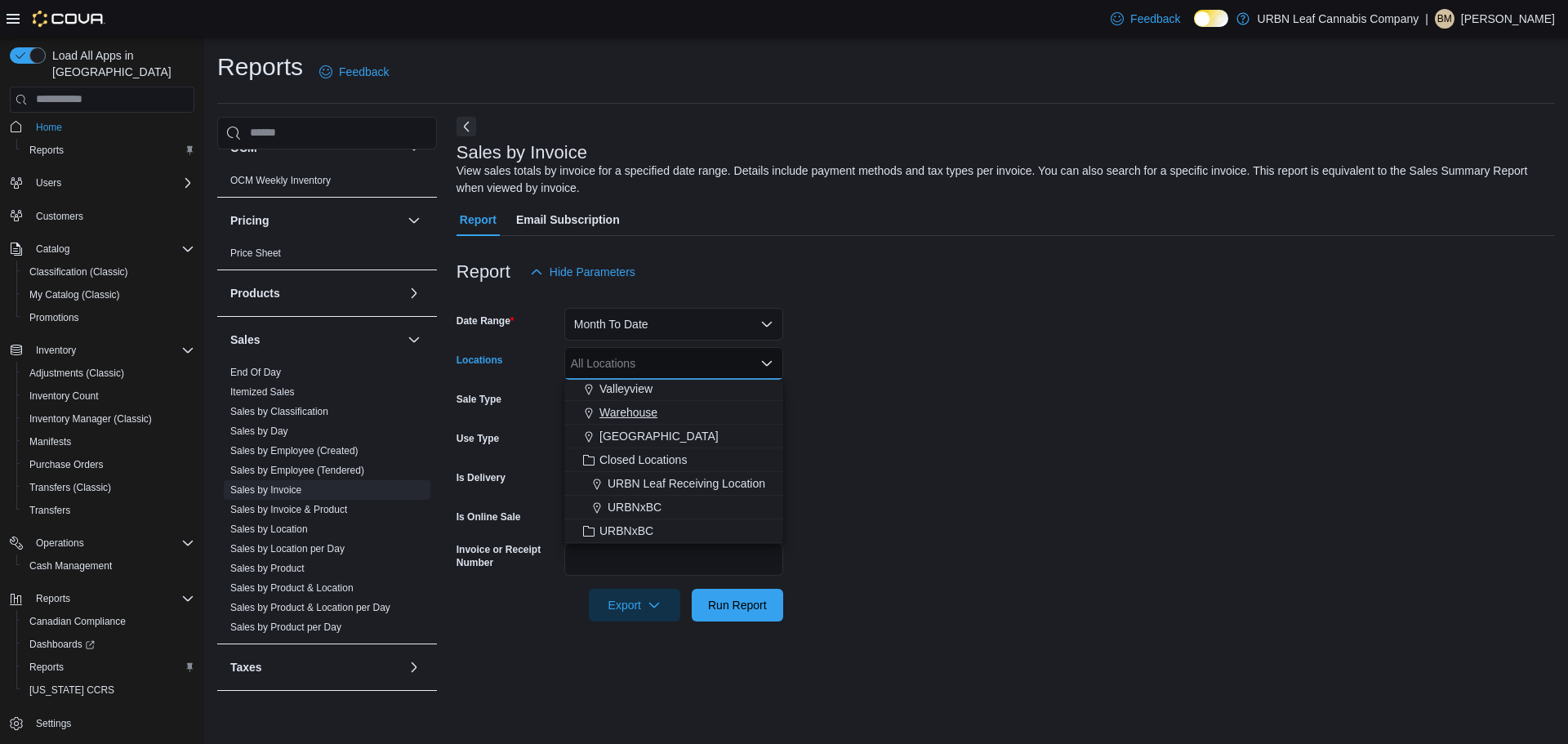
click at [623, 440] on span "Wembley" at bounding box center [659, 436] width 119 height 16
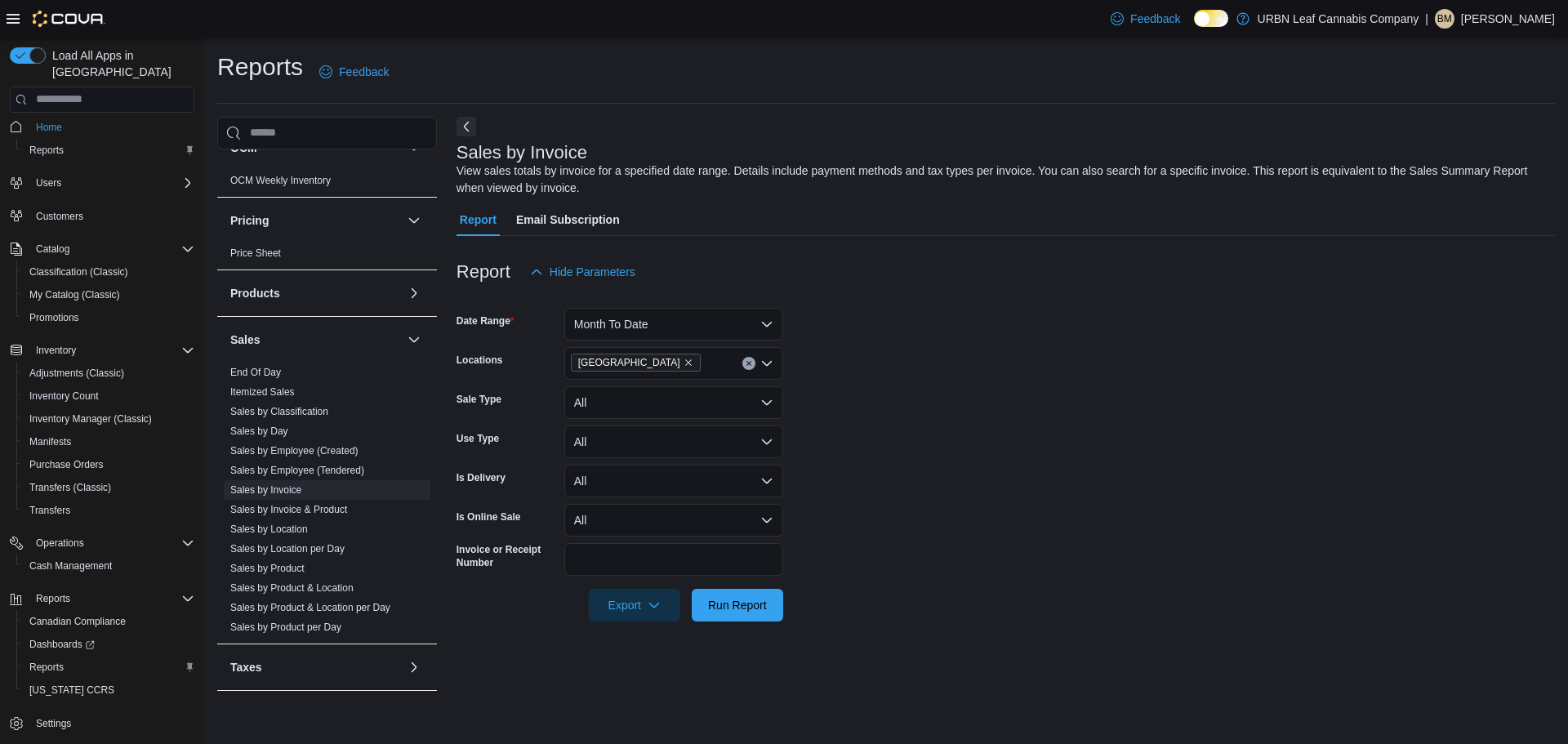
click at [1111, 463] on form "Date Range Month To Date Locations Wembley Sale Type All Use Type All Is Delive…" at bounding box center [1006, 454] width 1099 height 333
click at [618, 616] on span "Export" at bounding box center [634, 604] width 72 height 33
click at [632, 627] on button "Export to Excel" at bounding box center [637, 638] width 93 height 33
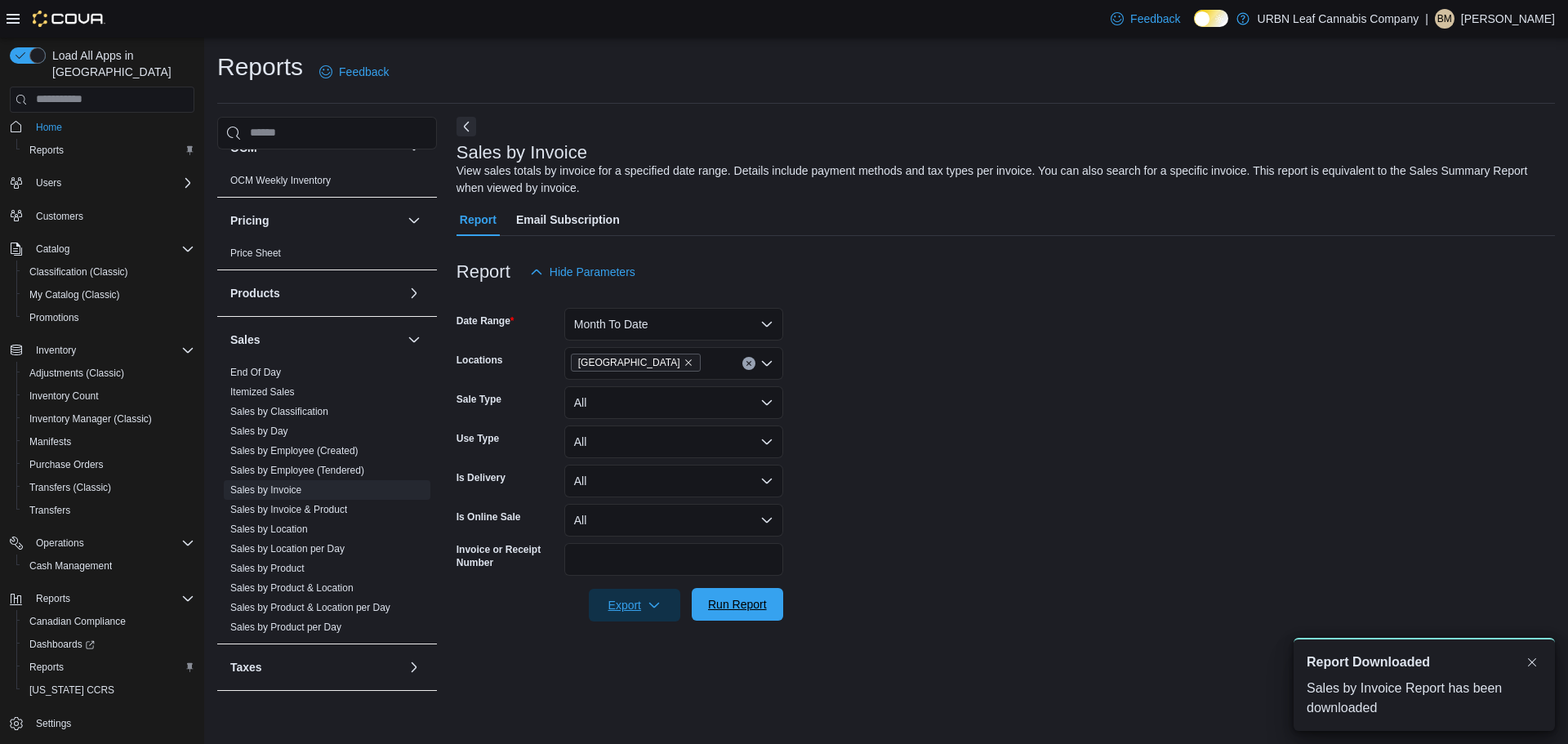
scroll to position [0, 0]
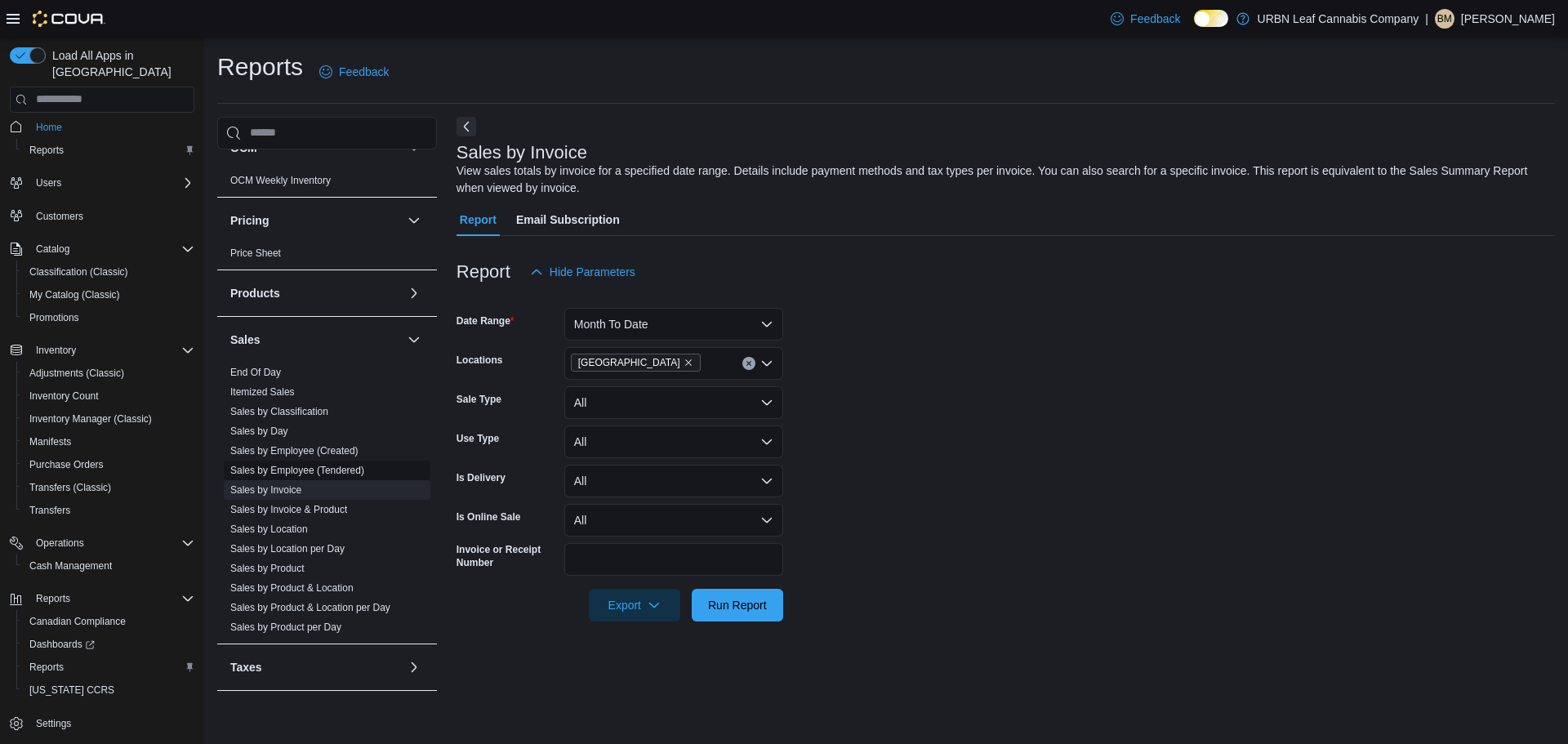
click at [341, 467] on link "Sales by Employee (Tendered)" at bounding box center [297, 470] width 134 height 11
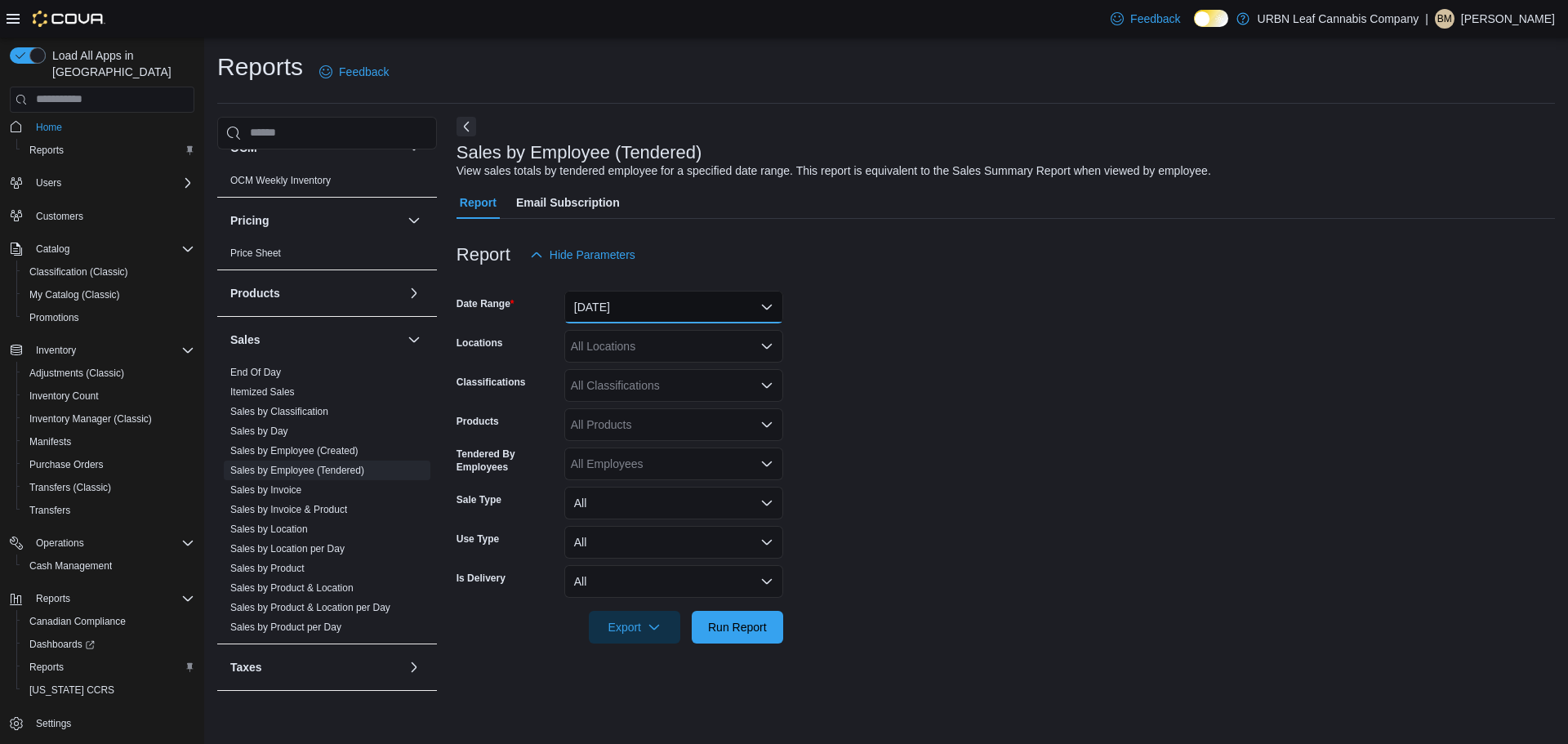
click at [653, 303] on button "Yesterday" at bounding box center [673, 307] width 219 height 33
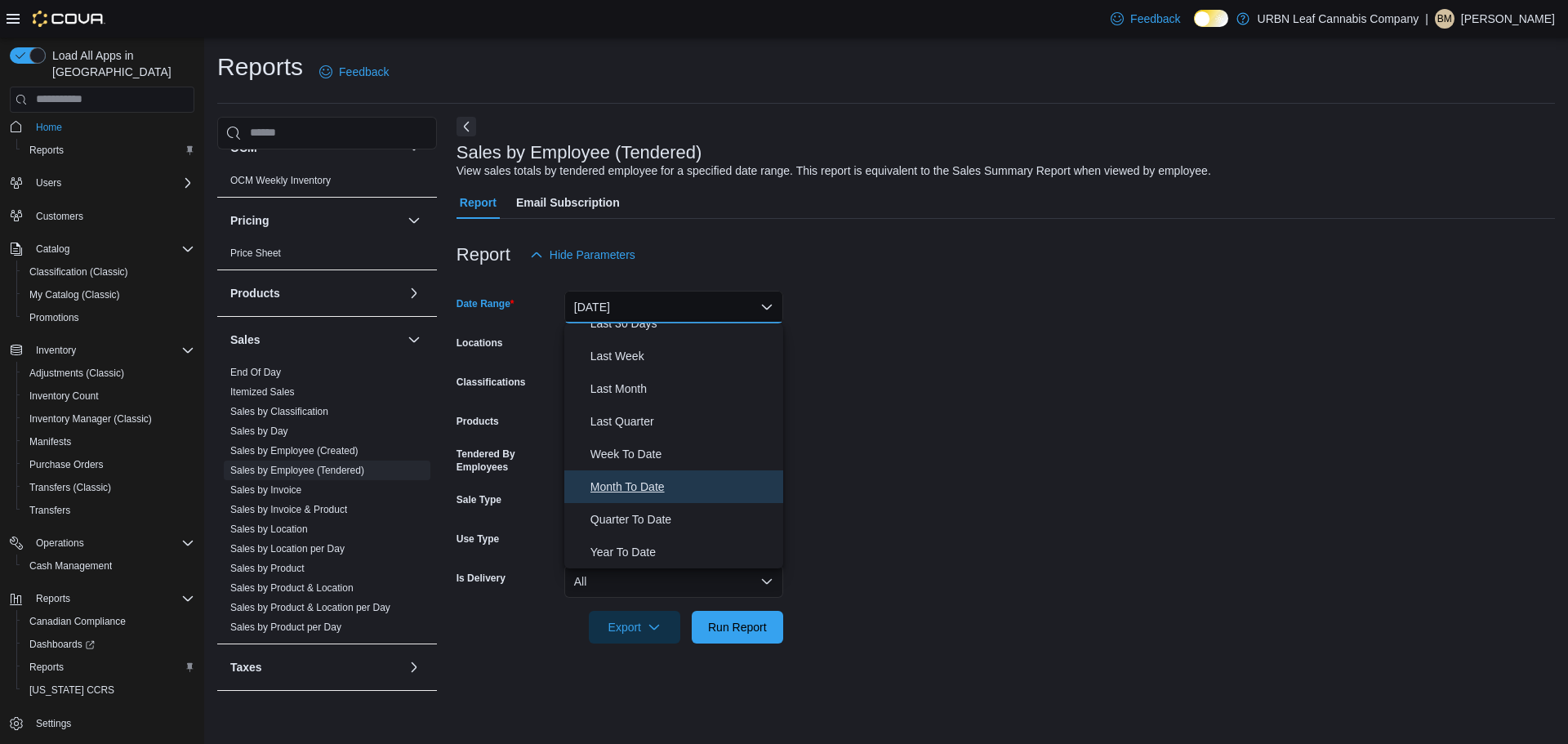
click at [640, 488] on span "Month To Date" at bounding box center [684, 486] width 186 height 19
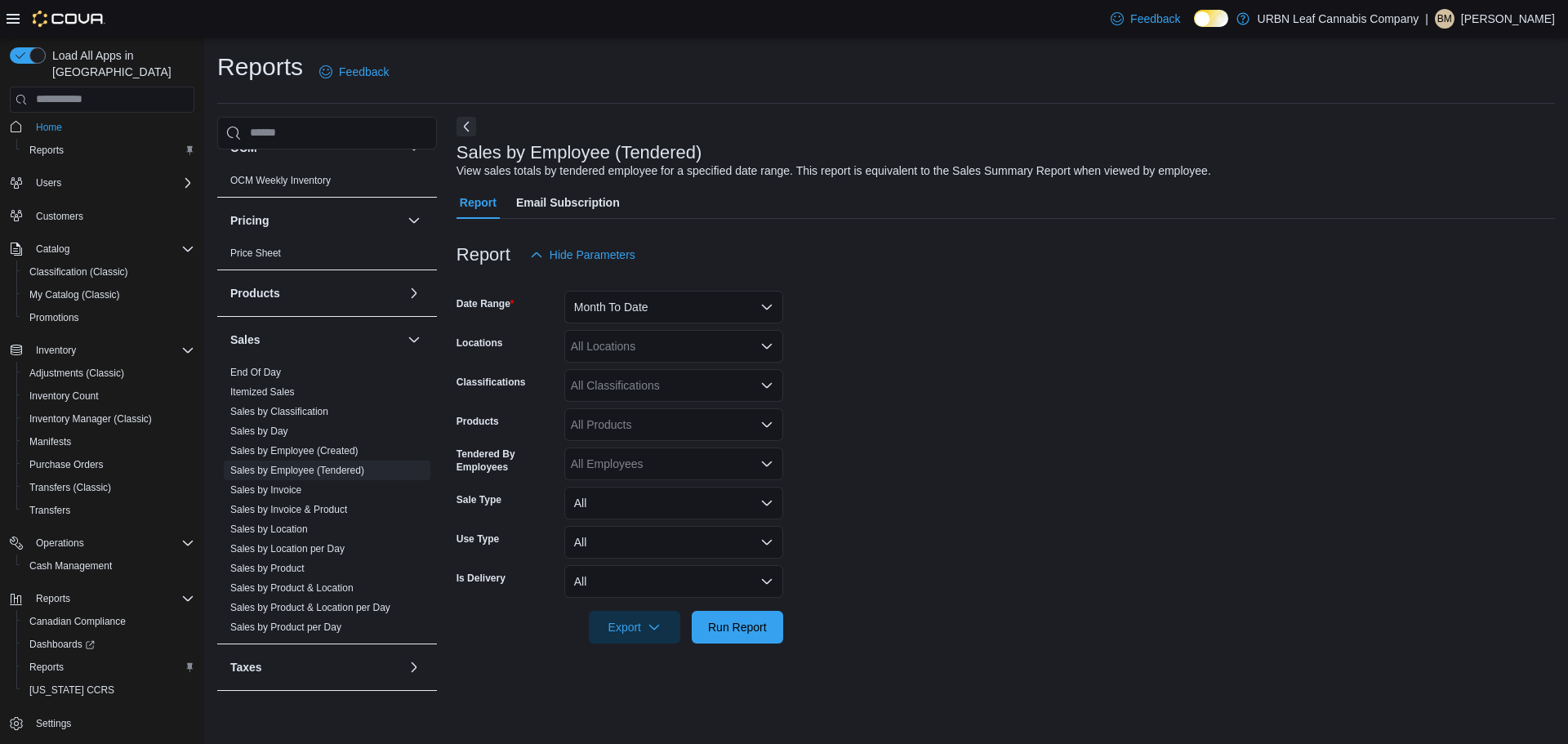
drag, startPoint x: 862, startPoint y: 395, endPoint x: 744, endPoint y: 358, distance: 123.7
click at [836, 385] on form "Date Range Month To Date Locations All Locations Classifications All Classifica…" at bounding box center [1006, 458] width 1099 height 373
click at [698, 350] on div "All Locations" at bounding box center [673, 347] width 219 height 33
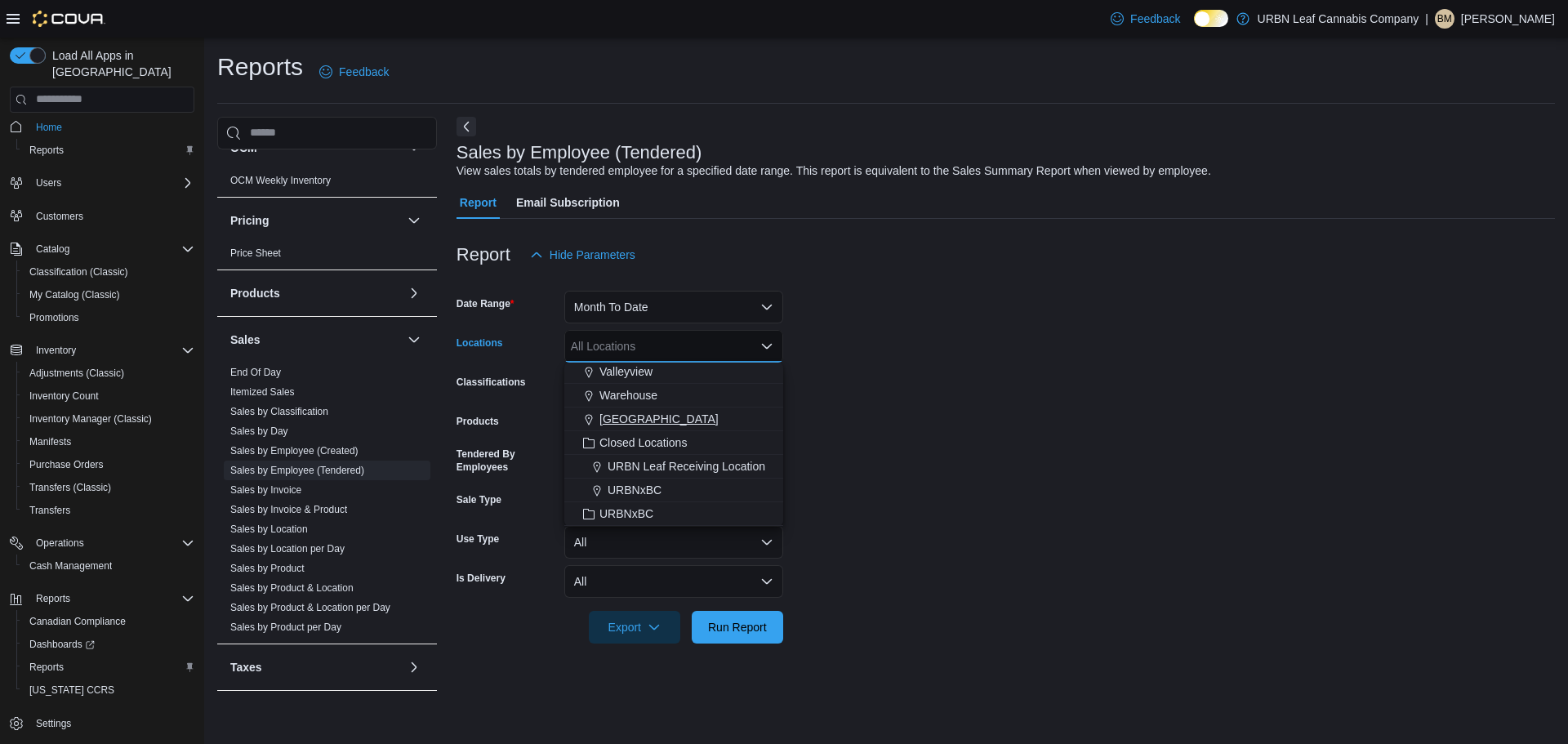
click at [628, 418] on span "Wembley" at bounding box center [659, 419] width 119 height 16
click at [877, 404] on form "Date Range Month To Date Locations Wembley Combo box. Selected. Wembley. Press …" at bounding box center [1006, 458] width 1099 height 373
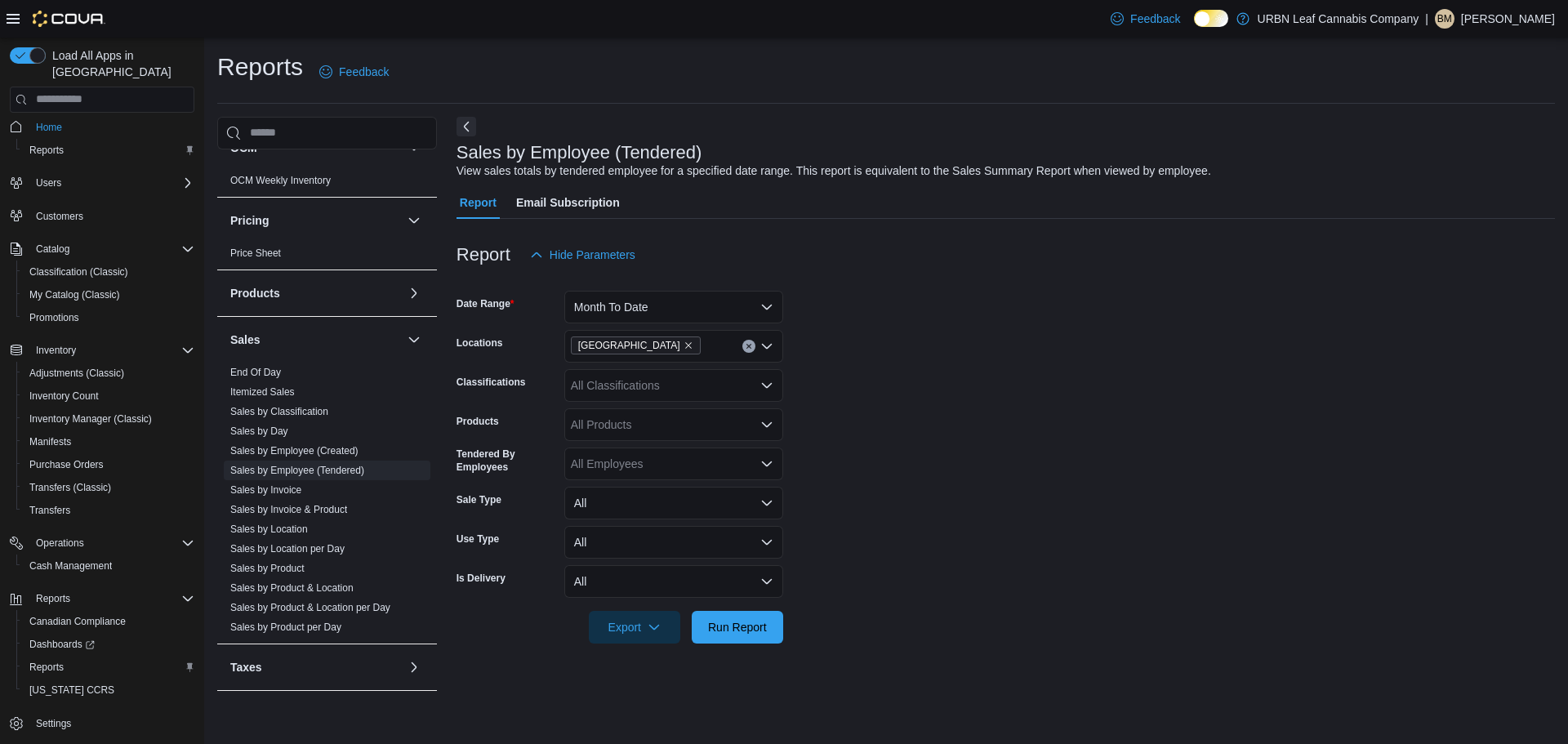
click at [675, 385] on div "All Classifications" at bounding box center [673, 386] width 219 height 33
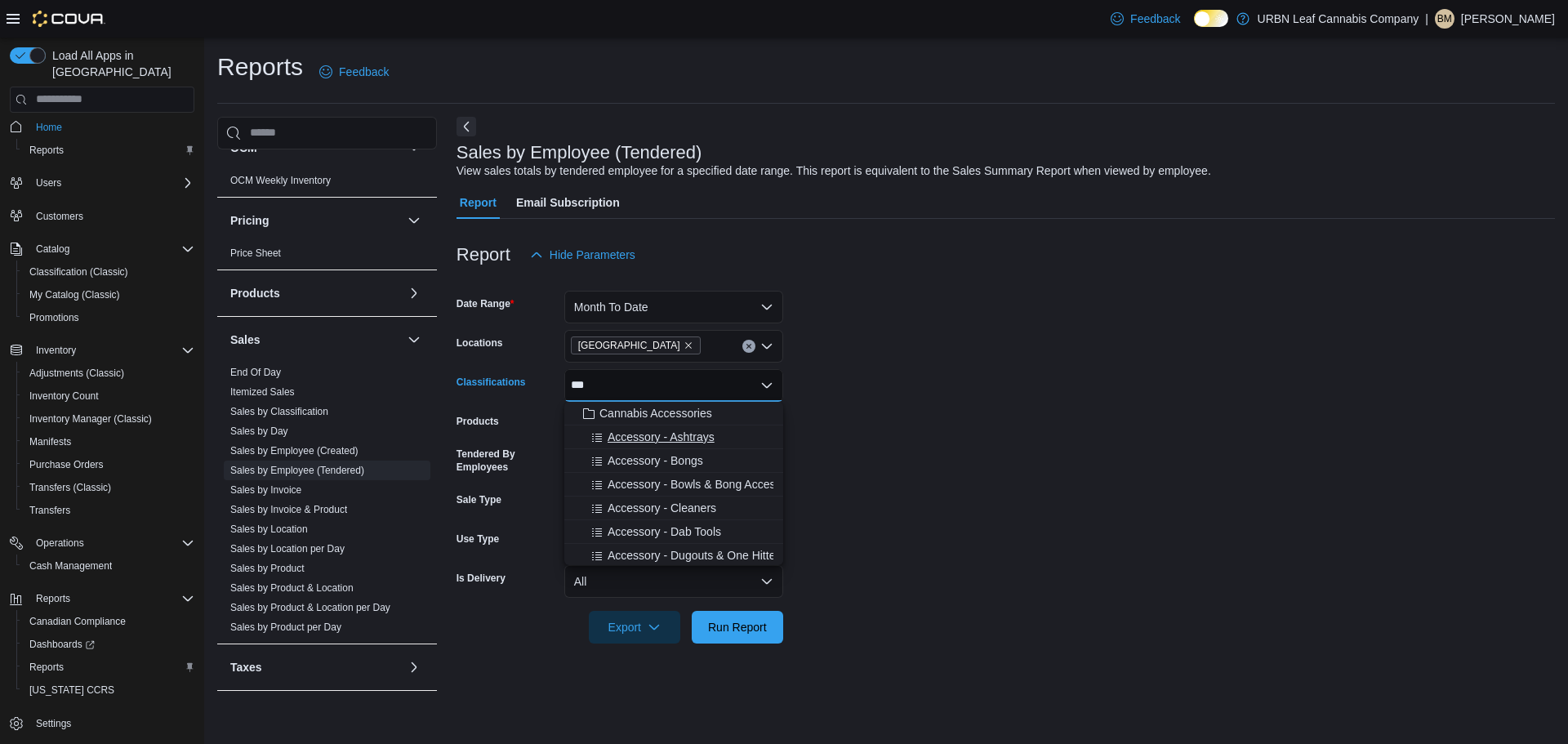
type input "***"
click at [685, 419] on div "Cannabis Accessories Accessory - Ashtrays Accessory - Bongs Accessory - Bowls &…" at bounding box center [673, 638] width 219 height 474
click at [685, 419] on span "Cannabis Accessories" at bounding box center [656, 413] width 113 height 16
click at [1043, 468] on form "Date Range Month To Date Locations Wembley Classifications Cannabis Accessories…" at bounding box center [1006, 458] width 1099 height 373
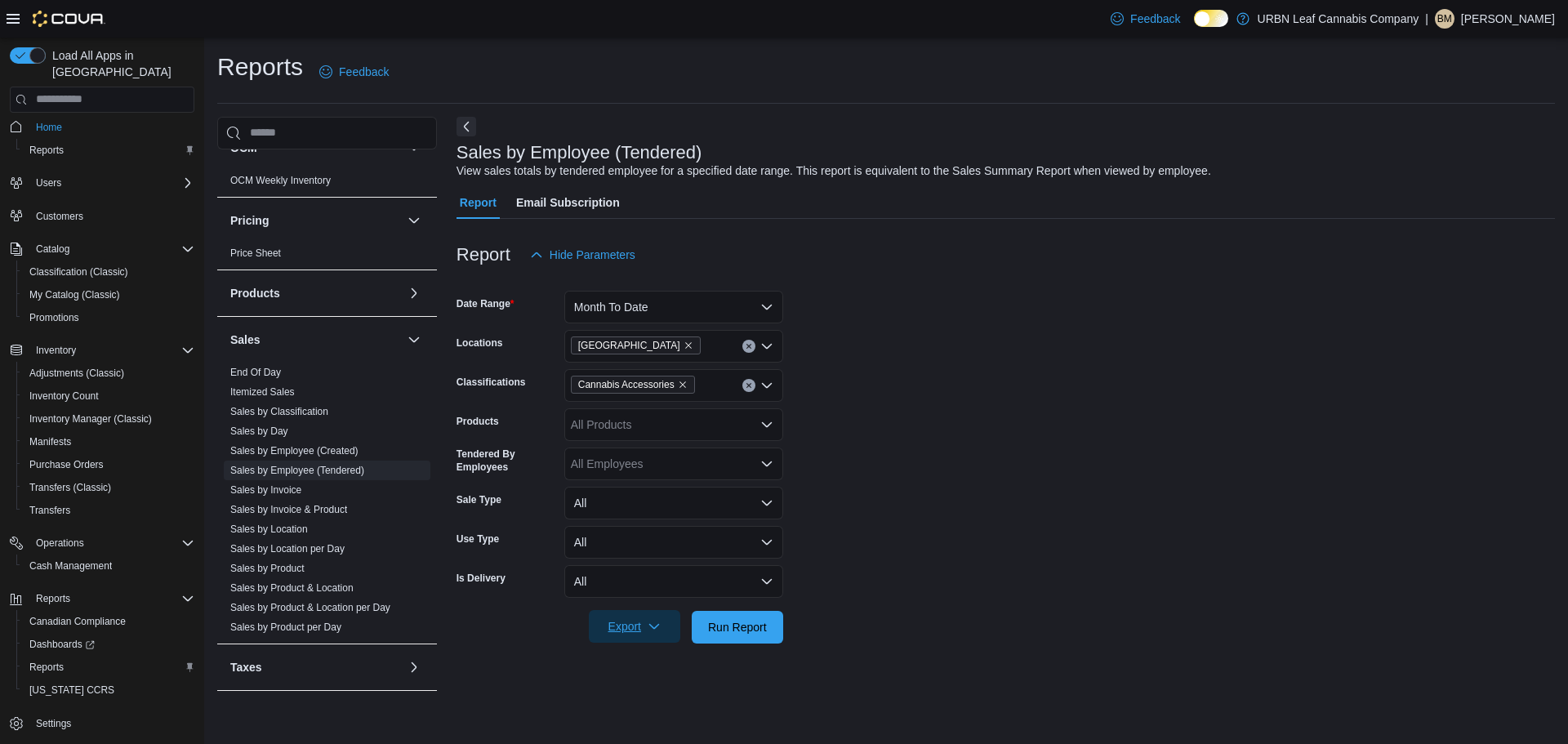
click at [648, 627] on icon "button" at bounding box center [654, 626] width 13 height 13
click at [649, 531] on span "Export to Excel" at bounding box center [637, 529] width 74 height 13
click at [302, 496] on span "Sales by Invoice" at bounding box center [327, 490] width 207 height 19
click at [301, 486] on link "Sales by Invoice" at bounding box center [266, 490] width 71 height 11
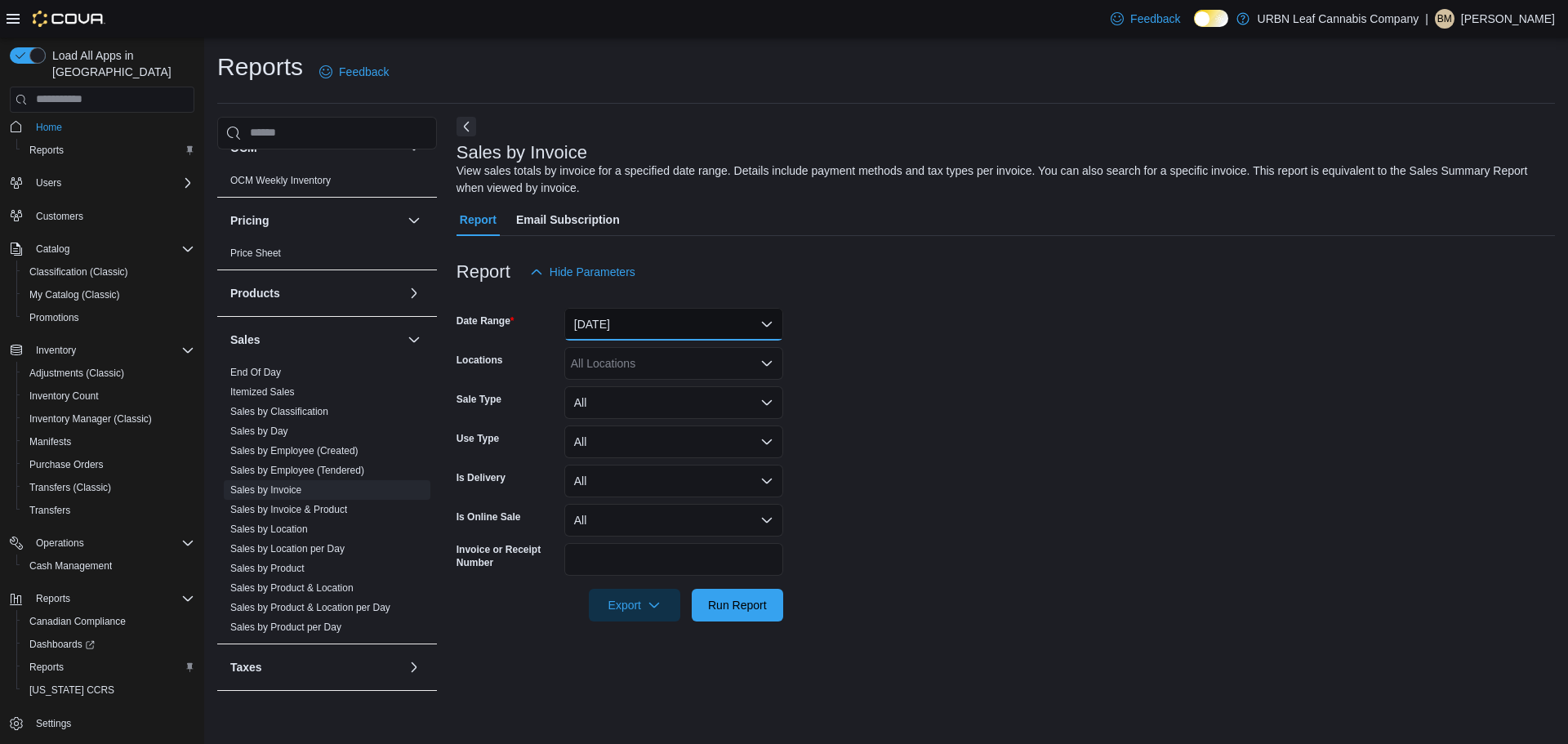
click at [687, 311] on button "Yesterday" at bounding box center [673, 324] width 219 height 33
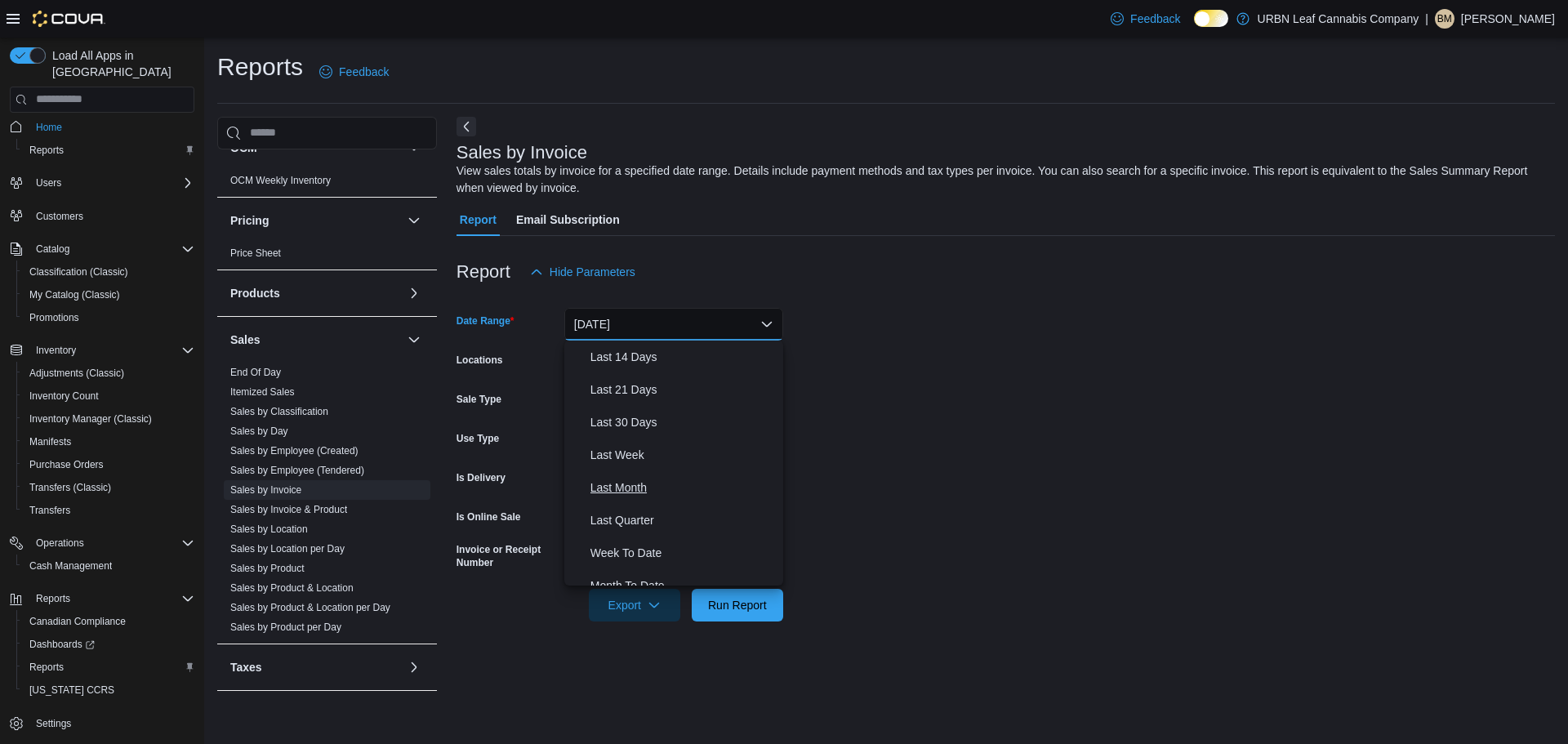
scroll to position [245, 0]
click at [633, 508] on span "Month To Date" at bounding box center [684, 503] width 186 height 19
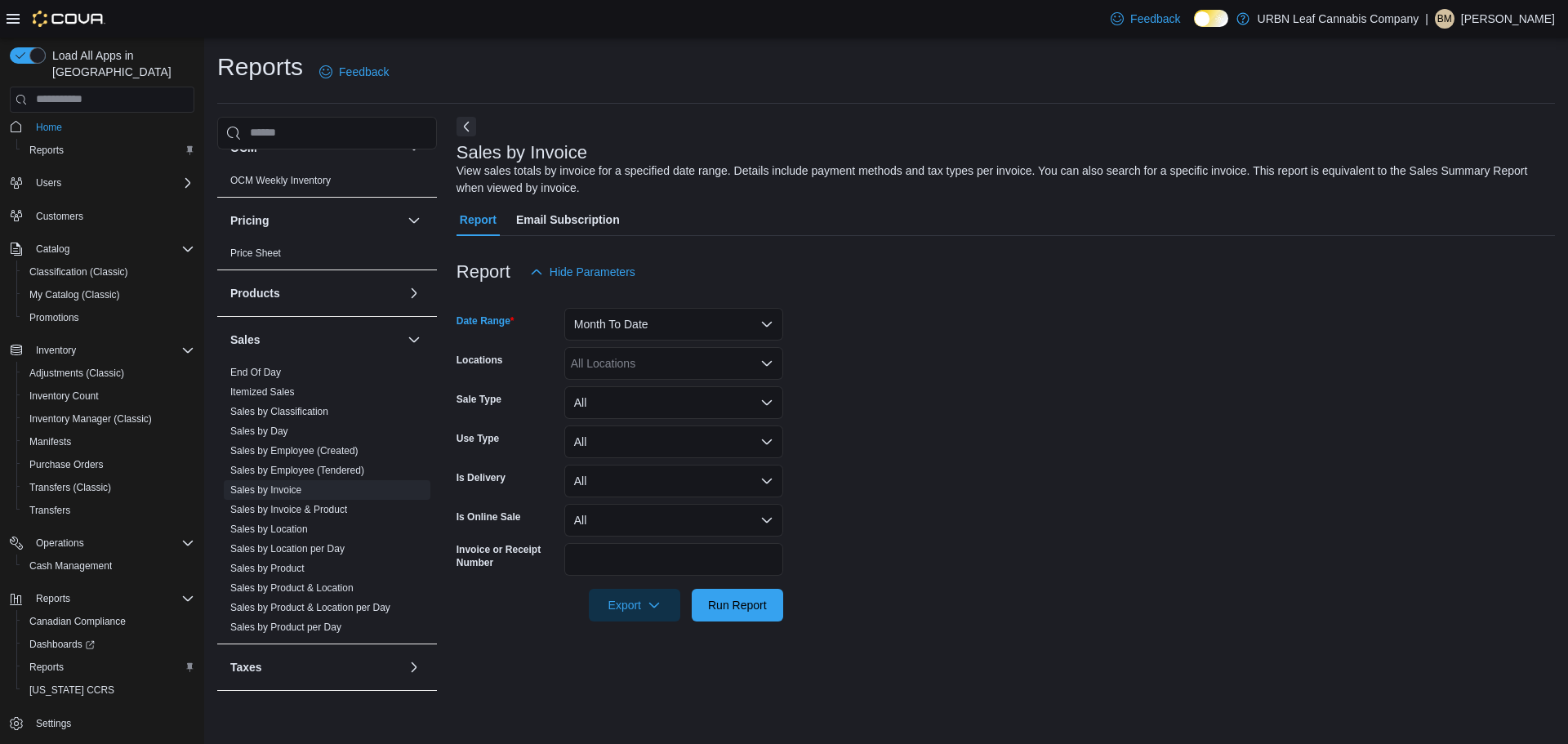
click at [682, 365] on div "All Locations" at bounding box center [673, 364] width 219 height 33
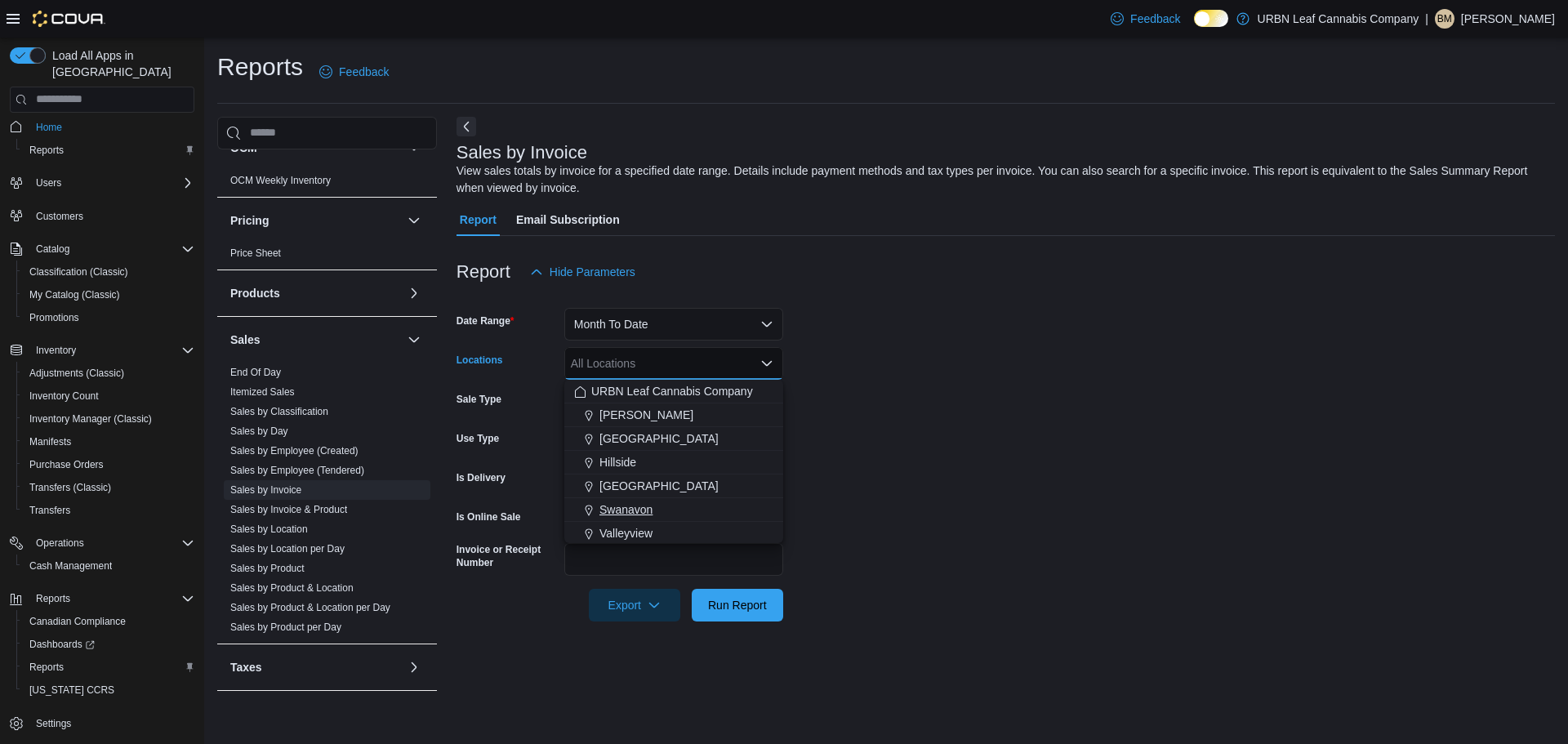
scroll to position [81, 0]
click at [611, 484] on button "Warehouse" at bounding box center [673, 476] width 219 height 24
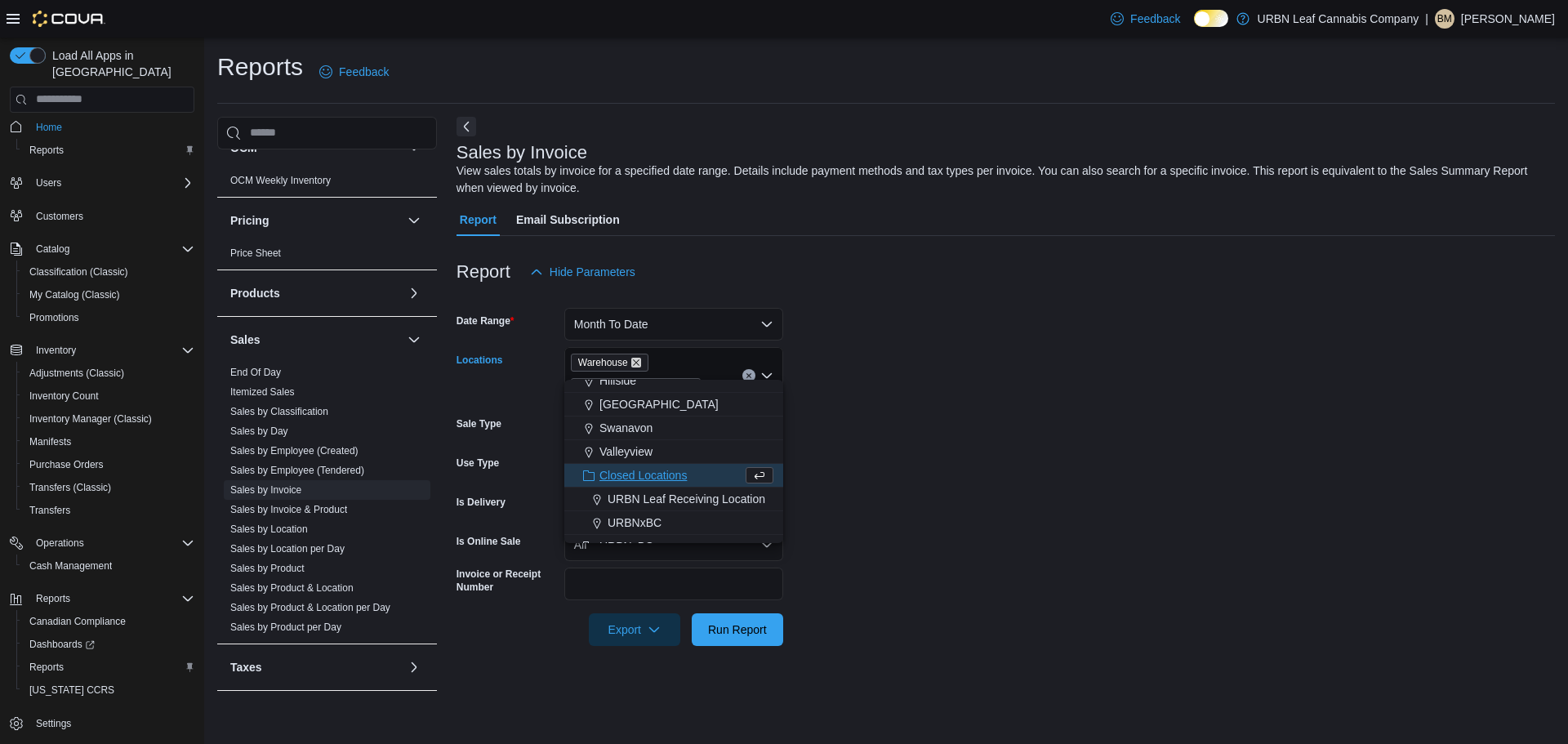
click at [636, 364] on icon "Remove Warehouse from selection in this group" at bounding box center [636, 363] width 10 height 10
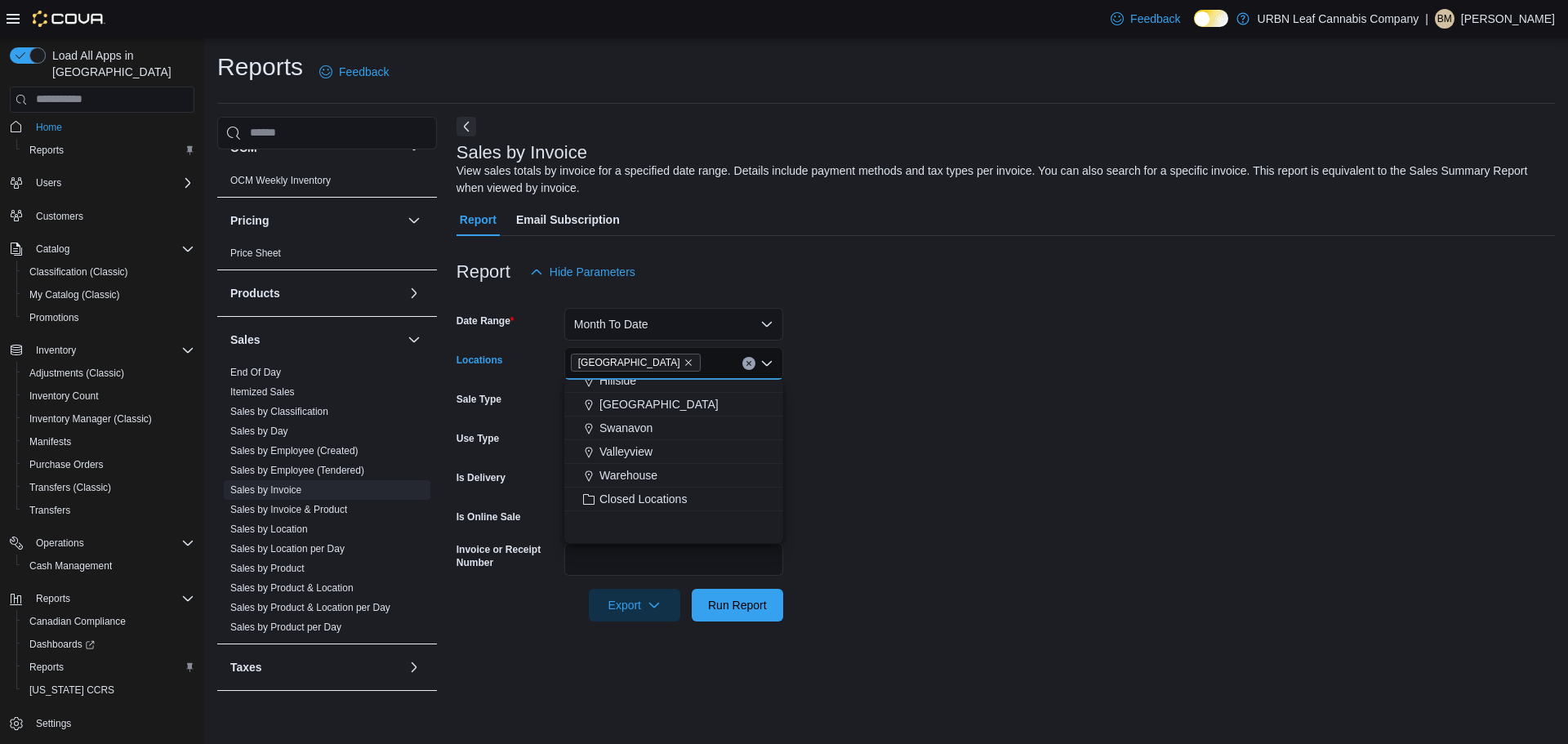
scroll to position [0, 0]
click at [1040, 414] on form "Date Range Month To Date Locations Wembley Sale Type All Use Type All Is Delive…" at bounding box center [1006, 454] width 1099 height 333
click at [334, 511] on link "Sales by Invoice & Product" at bounding box center [289, 509] width 117 height 11
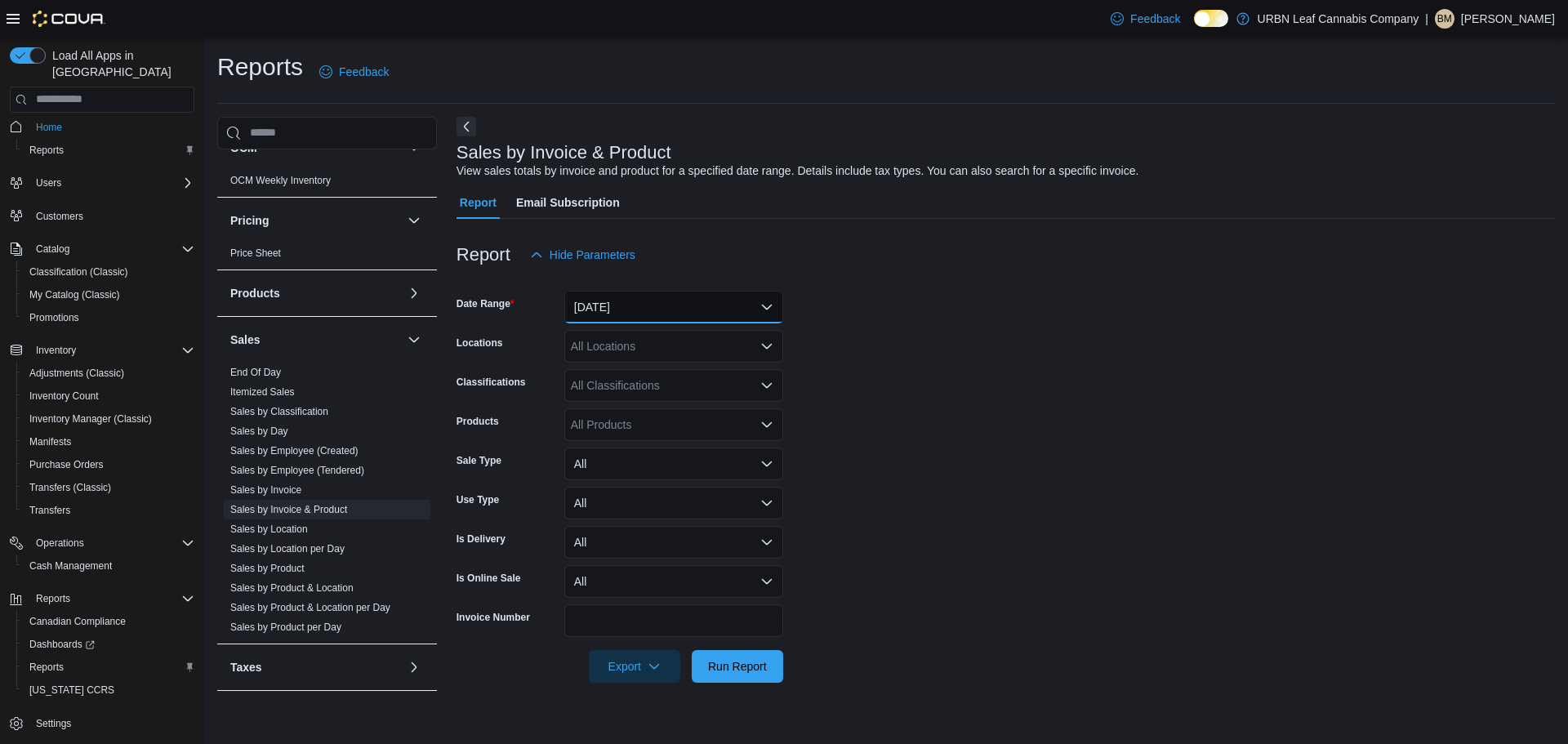
click at [631, 308] on button "Yesterday" at bounding box center [673, 307] width 219 height 33
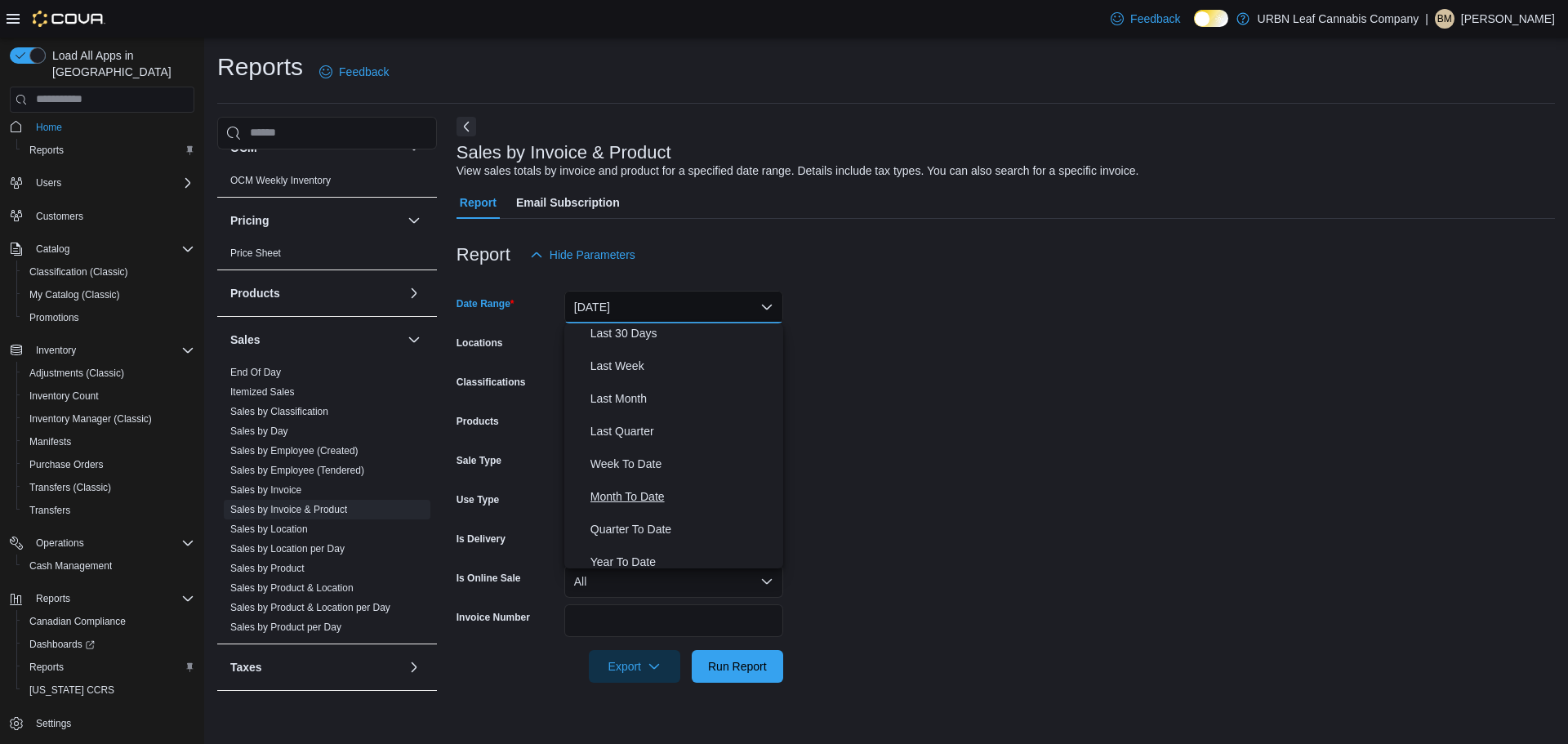
scroll to position [245, 0]
click at [656, 485] on span "Month To Date" at bounding box center [684, 486] width 186 height 19
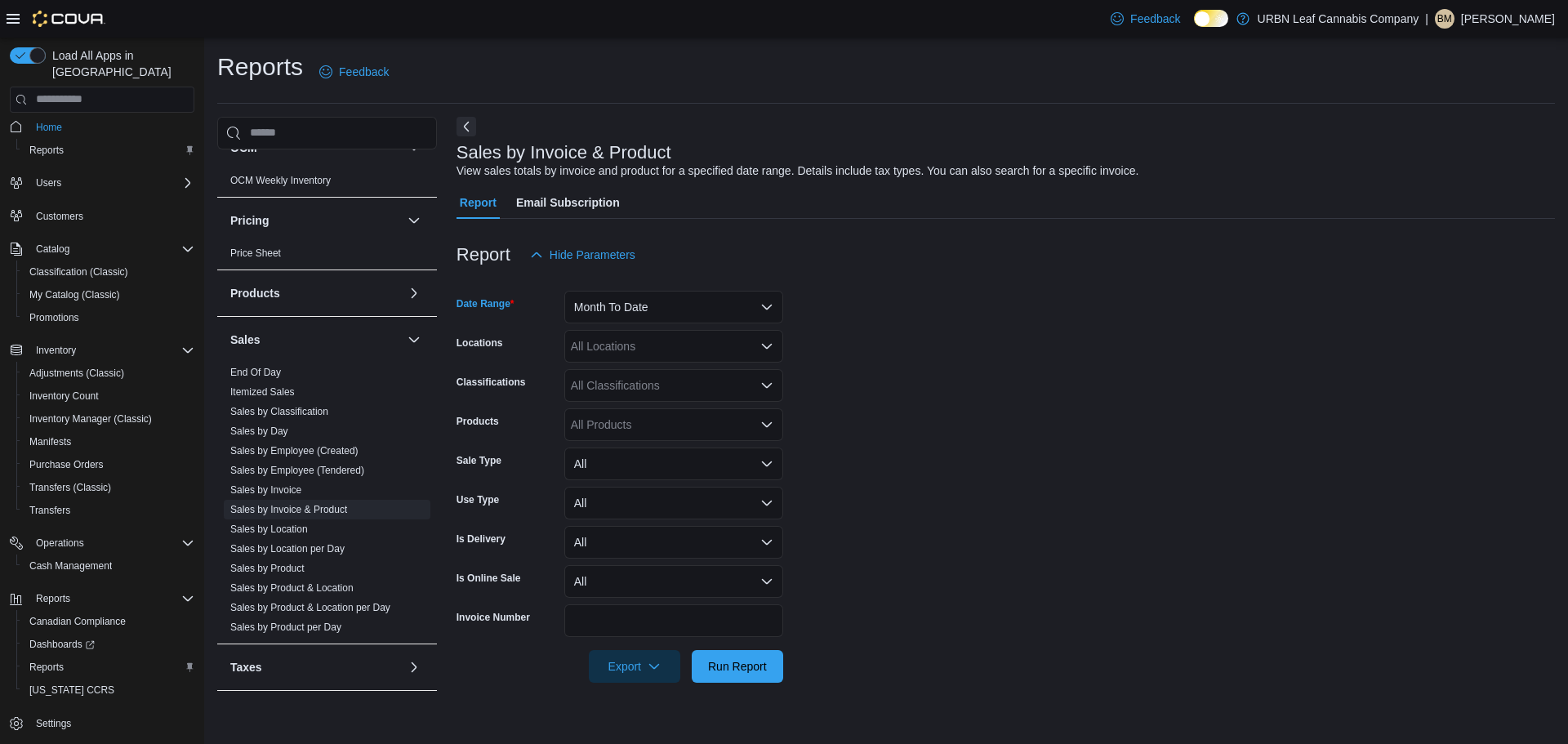
click at [662, 335] on div "All Locations" at bounding box center [673, 347] width 219 height 33
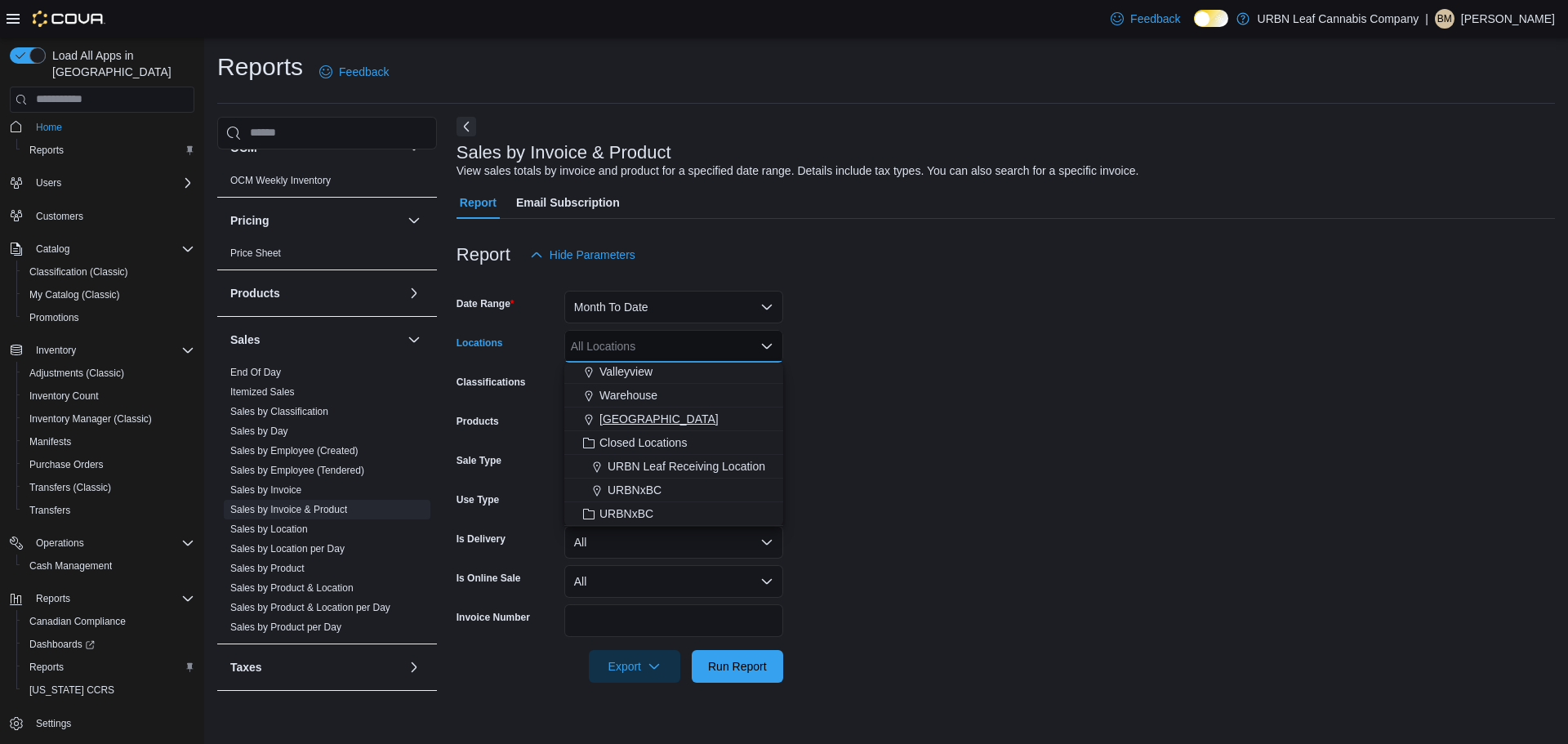
click at [623, 422] on span "Wembley" at bounding box center [659, 419] width 119 height 16
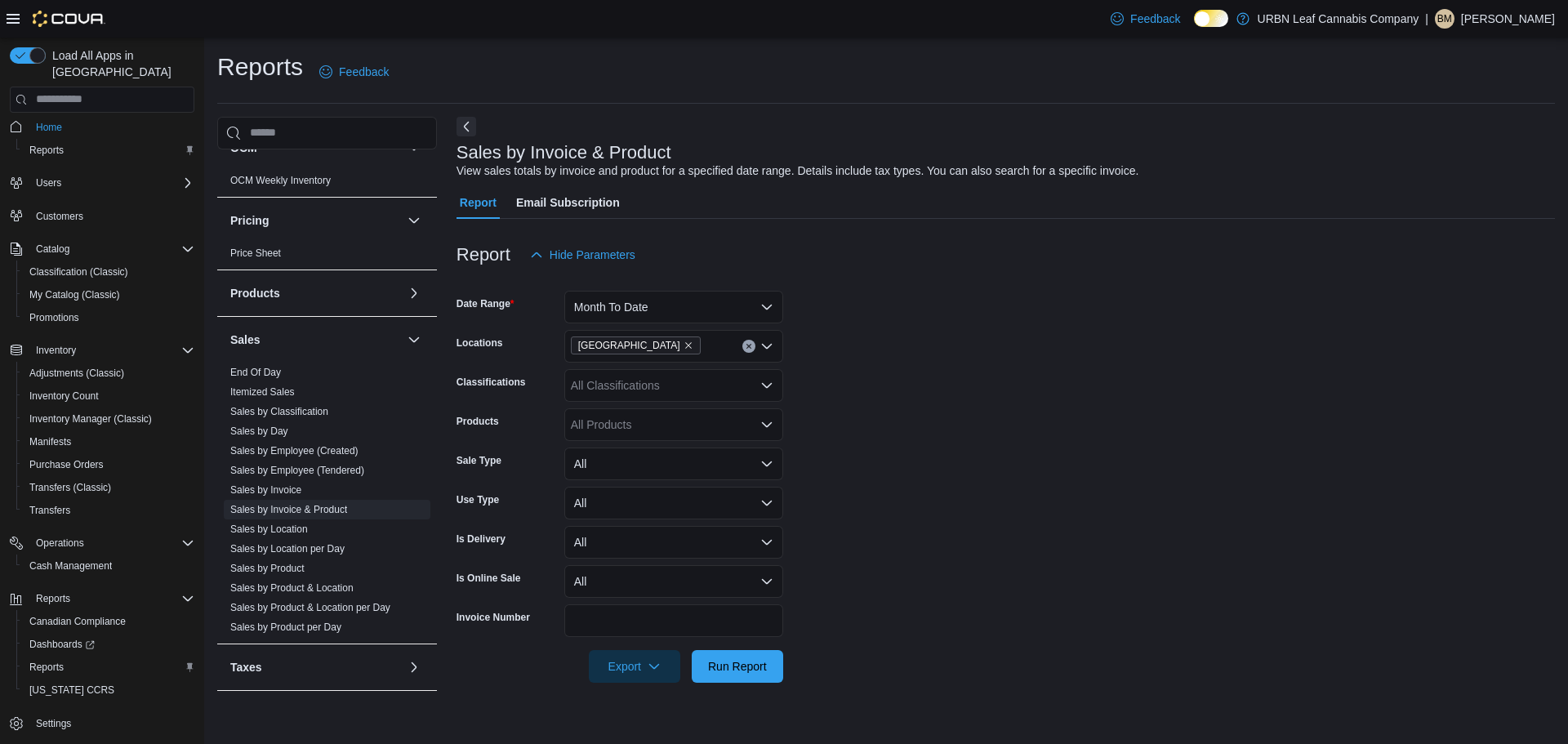
drag, startPoint x: 1046, startPoint y: 439, endPoint x: 763, endPoint y: 416, distance: 283.9
click at [1032, 434] on form "Date Range Month To Date Locations Wembley Classifications All Classifications …" at bounding box center [1006, 477] width 1099 height 412
click at [674, 387] on div "All Classifications" at bounding box center [673, 386] width 219 height 33
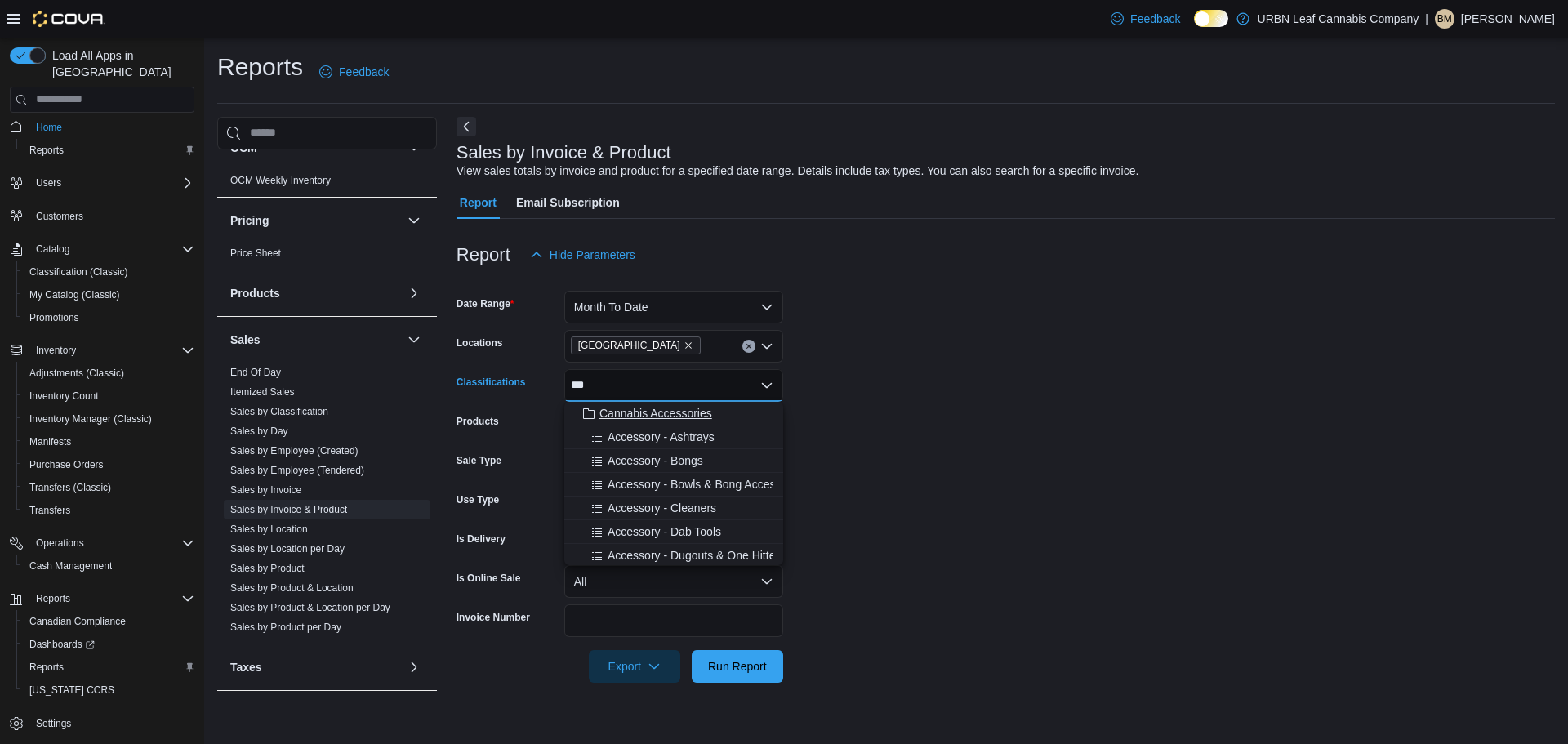
type input "***"
click at [667, 410] on span "Cannabis Accessories" at bounding box center [656, 413] width 113 height 16
click at [878, 435] on form "Date Range Month To Date Locations Wembley Classifications Cannabis Accessories…" at bounding box center [1006, 477] width 1099 height 412
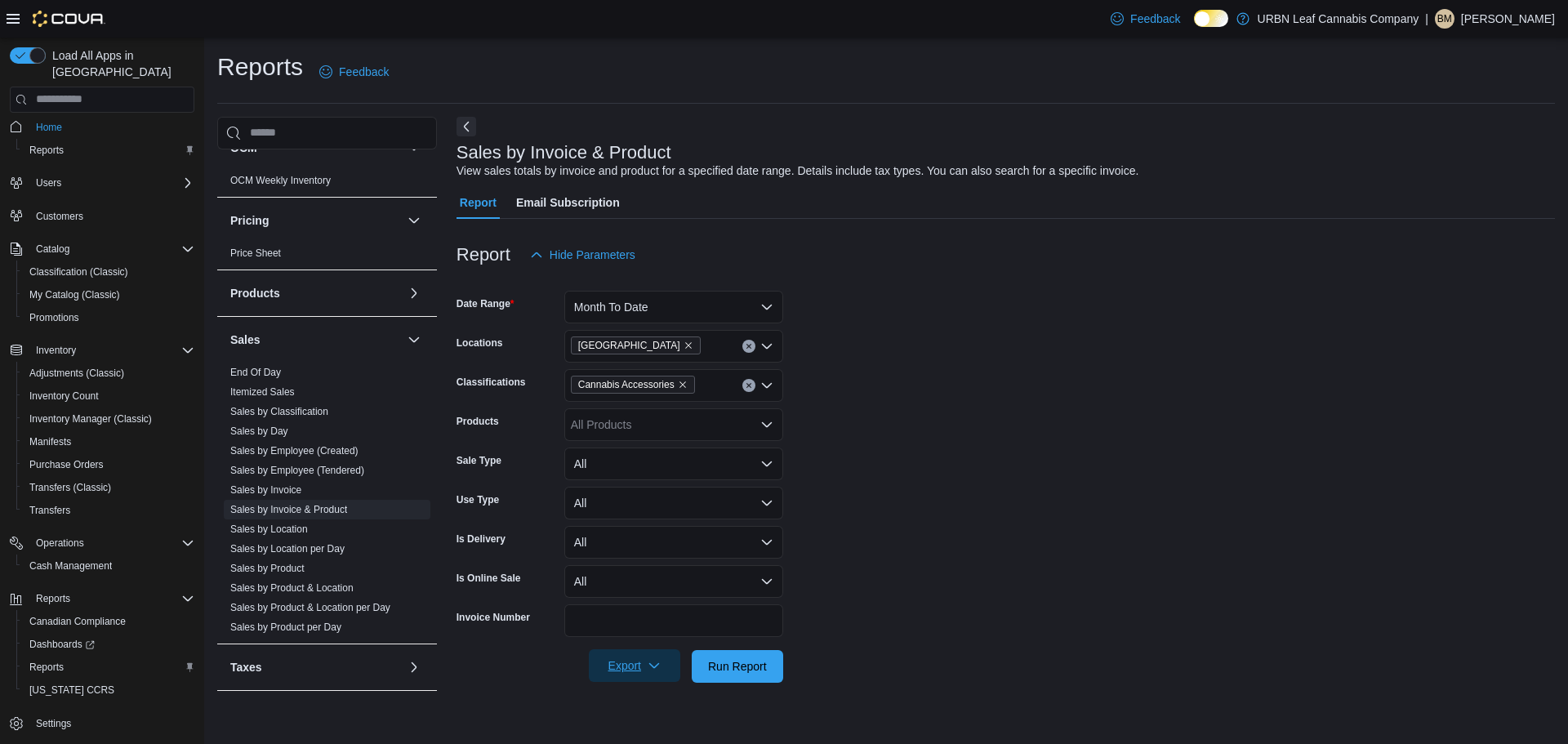
click at [624, 658] on span "Export" at bounding box center [634, 665] width 72 height 33
click at [617, 564] on span "Export to Excel" at bounding box center [637, 568] width 74 height 13
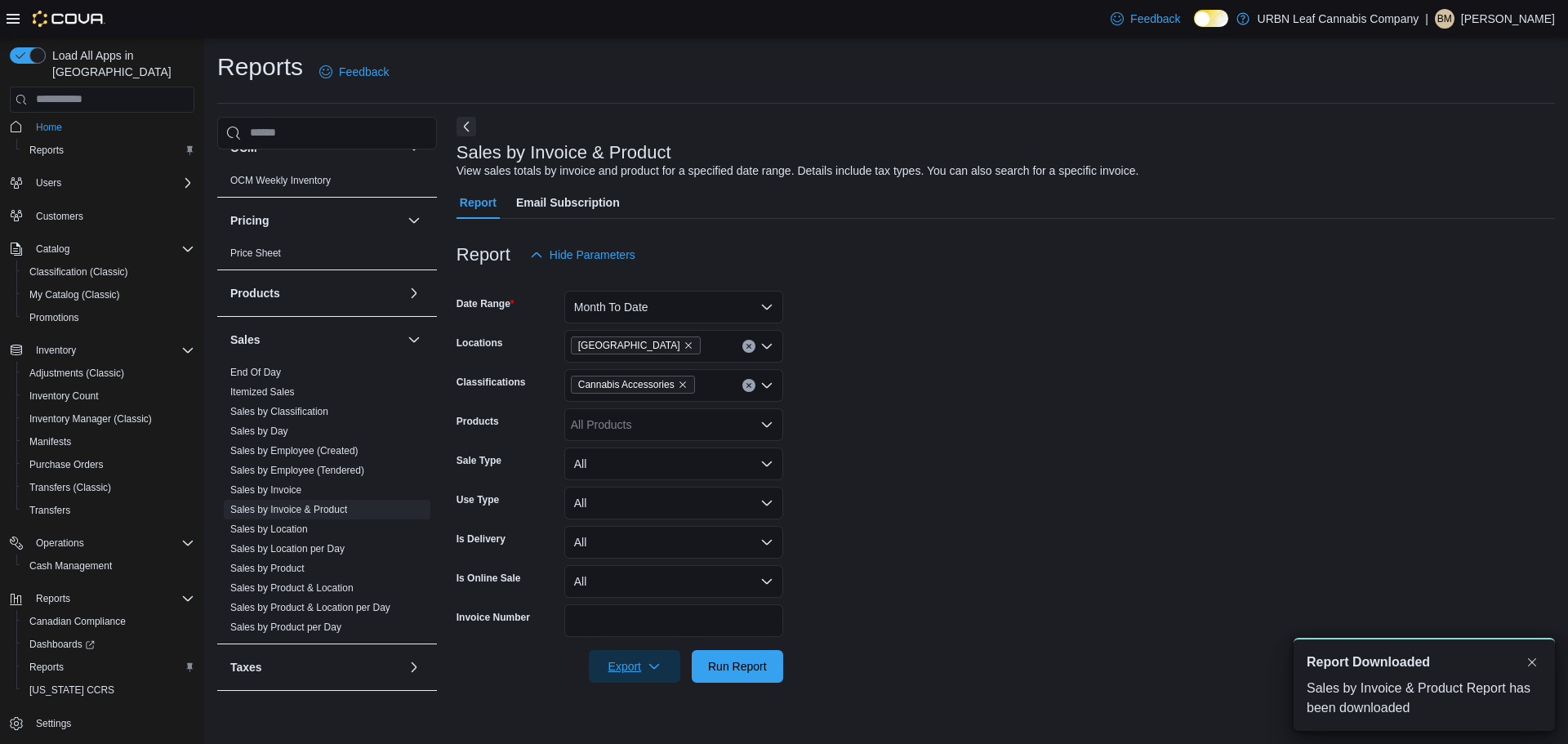
scroll to position [0, 0]
